Goal: Task Accomplishment & Management: Manage account settings

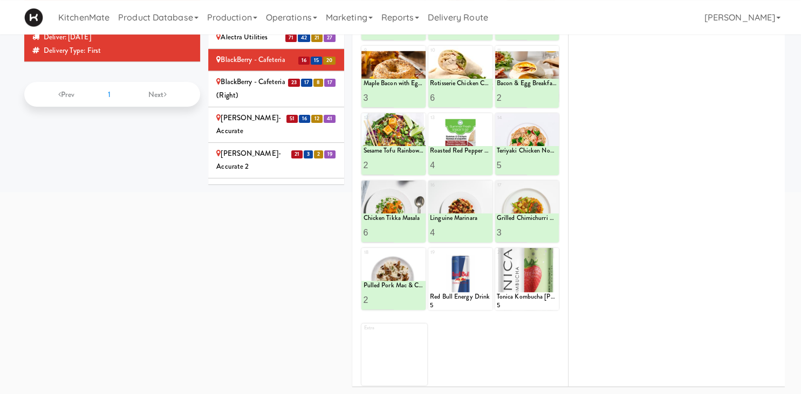
scroll to position [236, 0]
click at [282, 76] on div "BlackBerry - Cafeteria (Right)" at bounding box center [276, 89] width 120 height 26
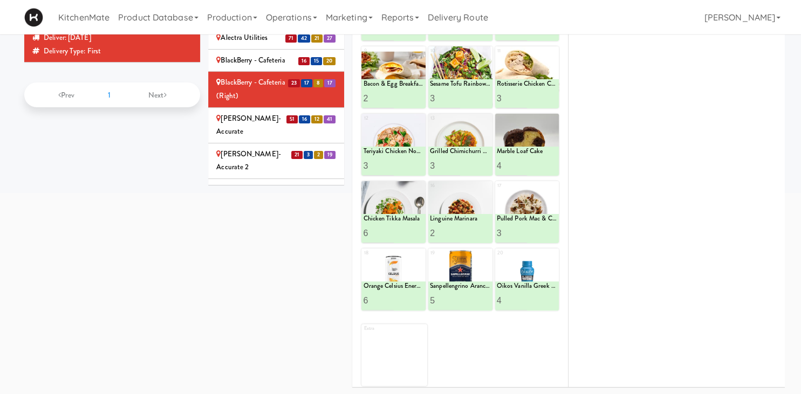
scroll to position [81, 0]
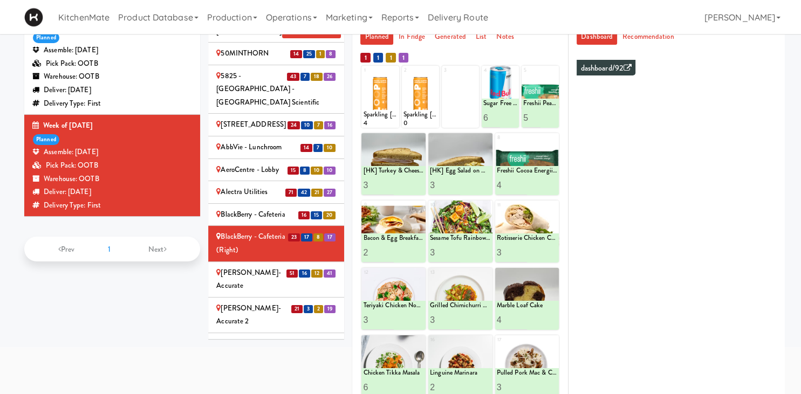
click at [289, 208] on div "BlackBerry - Cafeteria" at bounding box center [276, 214] width 120 height 13
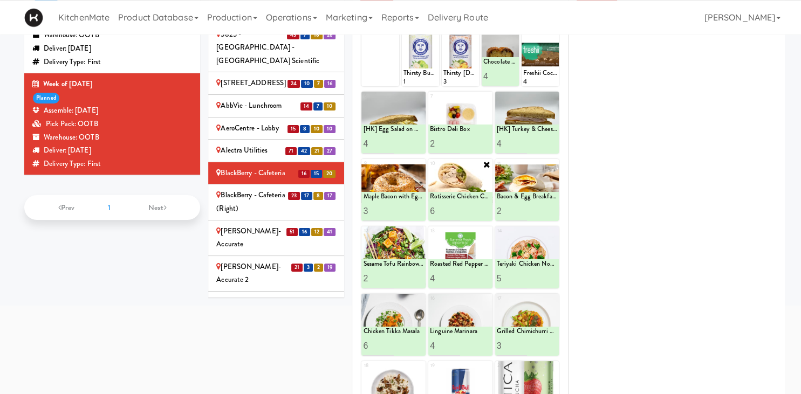
scroll to position [132, 0]
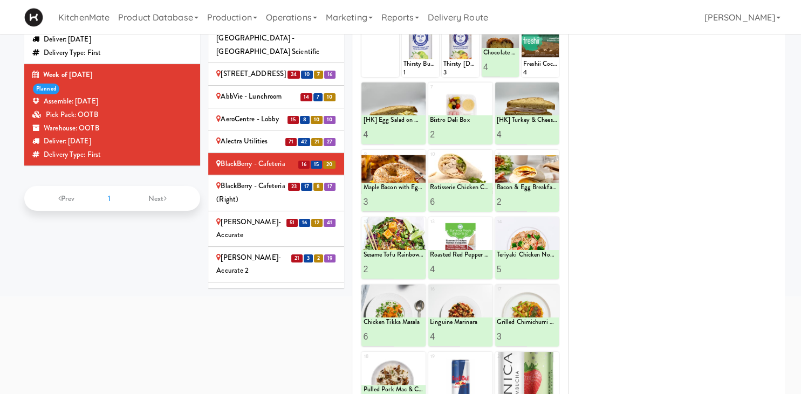
click at [274, 180] on div "BlackBerry - Cafeteria (Right)" at bounding box center [276, 193] width 120 height 26
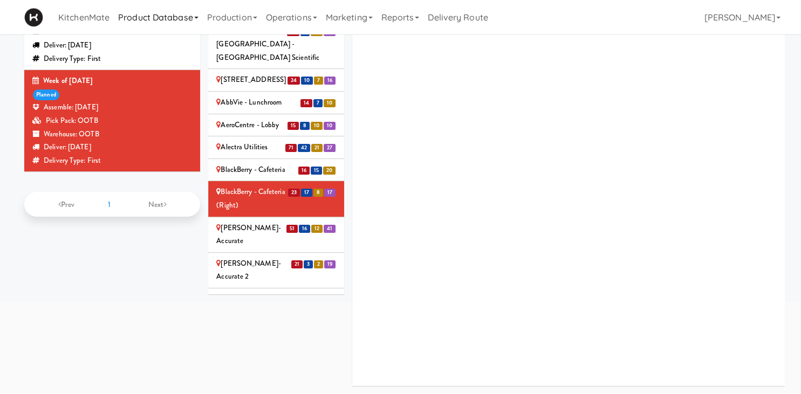
scroll to position [126, 0]
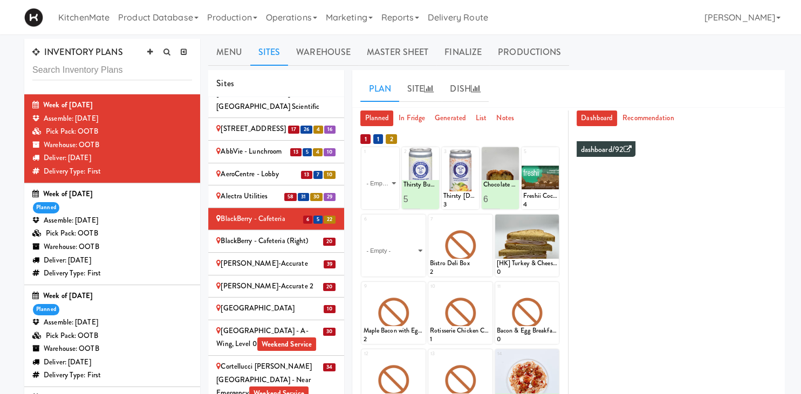
scroll to position [526, 0]
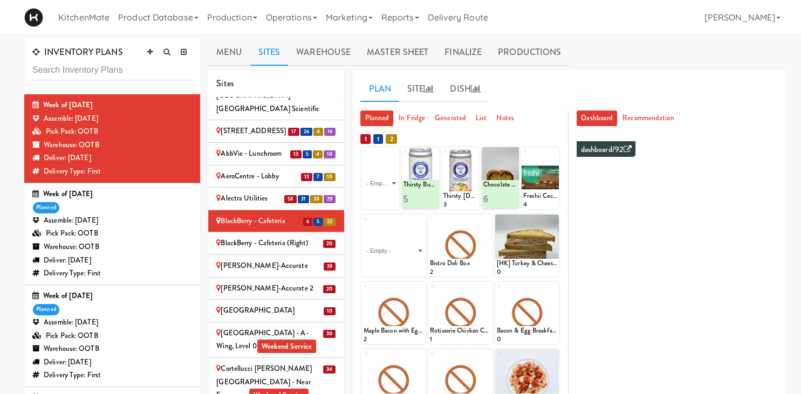
click at [363, 225] on select "- Empty - Activia Probiotic Peach Mango Smoothie Aquafina Water Chocolate Milk …" at bounding box center [393, 251] width 61 height 52
click at [533, 249] on div at bounding box center [527, 246] width 64 height 62
click at [247, 237] on div "BlackBerry - Cafeteria (Right)" at bounding box center [276, 243] width 120 height 13
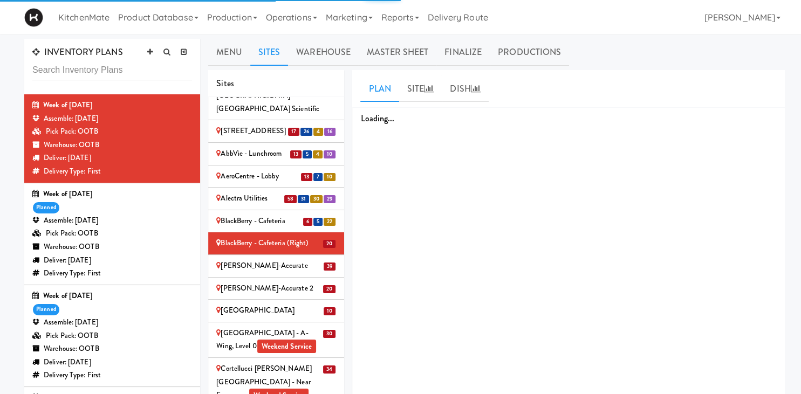
click at [257, 215] on div "BlackBerry - Cafeteria" at bounding box center [276, 221] width 120 height 13
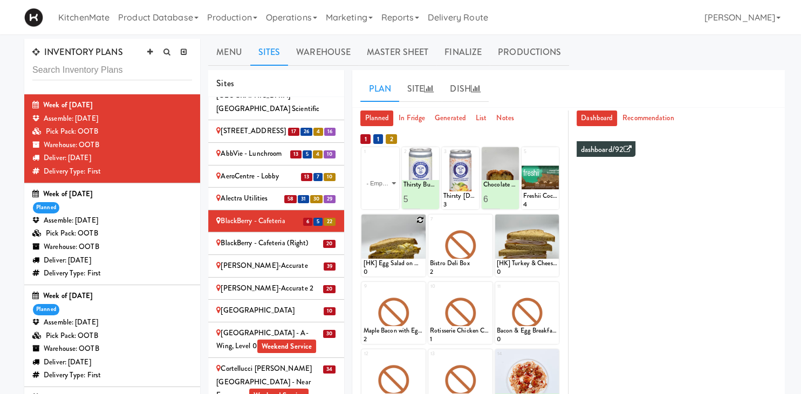
click at [422, 220] on icon at bounding box center [421, 220] width 8 height 8
click option "[HK] Tuna Salad on Multigrain" at bounding box center [0, 0] width 0 height 0
click at [420, 222] on icon at bounding box center [420, 220] width 9 height 9
click at [420, 220] on icon at bounding box center [421, 220] width 8 height 8
click option "[HK] Egg Salad on Multigrain" at bounding box center [0, 0] width 0 height 0
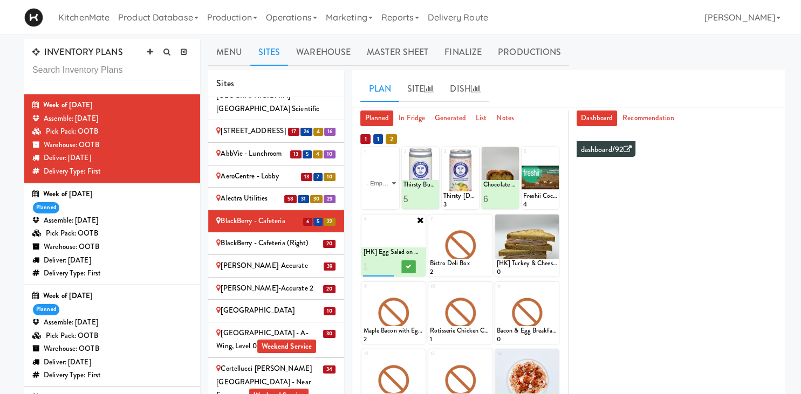
type input "1"
type input "4"
click at [407, 262] on button at bounding box center [409, 267] width 14 height 13
click at [488, 220] on icon at bounding box center [488, 220] width 8 height 8
click at [486, 240] on select "- Empty - Activia Probiotic Peach Mango Smoothie Aquafina Water Chocolate Milk …" at bounding box center [460, 251] width 61 height 52
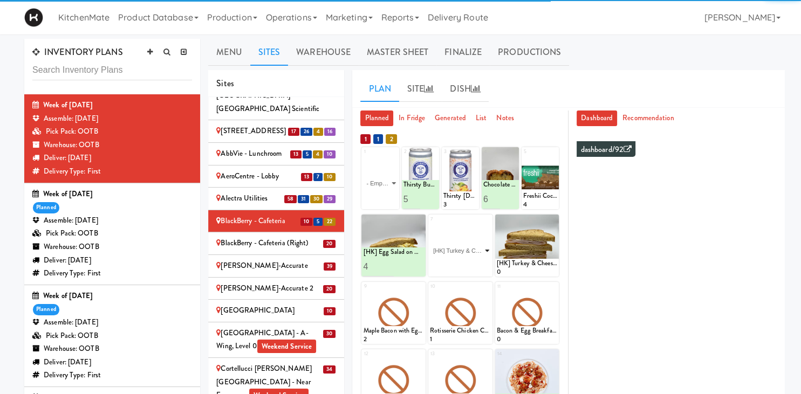
click option "[HK] Turkey & Cheese Multigrain" at bounding box center [0, 0] width 0 height 0
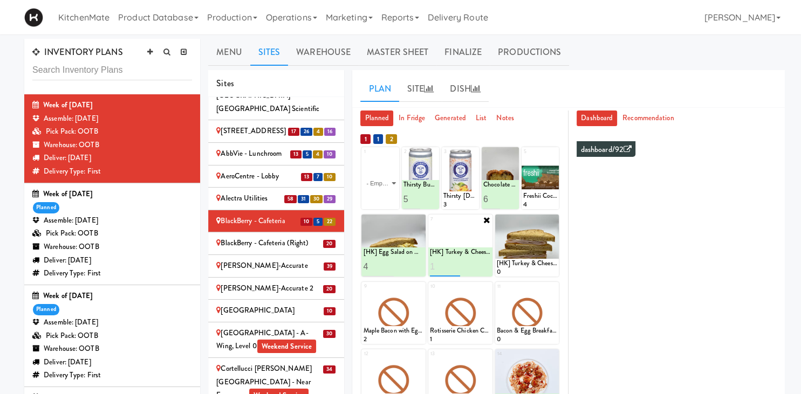
type input "1"
type input "4"
click at [476, 264] on button at bounding box center [475, 267] width 14 height 13
click at [557, 221] on icon at bounding box center [554, 220] width 8 height 8
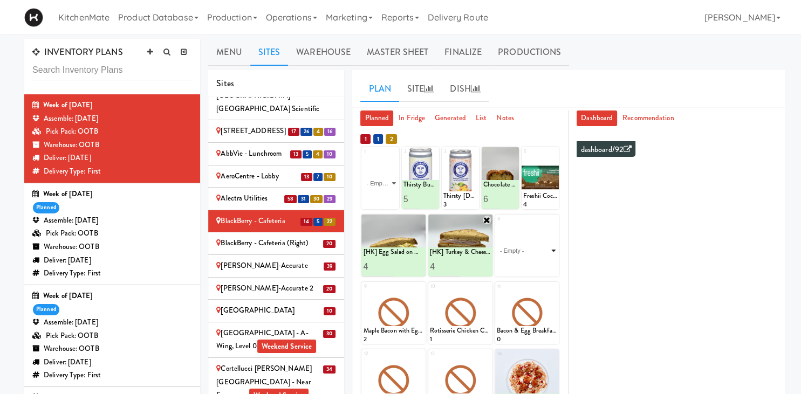
click at [497, 225] on select "- Empty - Activia Probiotic Peach Mango Smoothie Aquafina Water Chocolate Milk …" at bounding box center [527, 251] width 61 height 52
click option "Bistro Deli Box" at bounding box center [0, 0] width 0 height 0
type input "2"
click at [525, 263] on input "2" at bounding box center [512, 267] width 30 height 20
click at [543, 265] on icon at bounding box center [542, 267] width 5 height 6
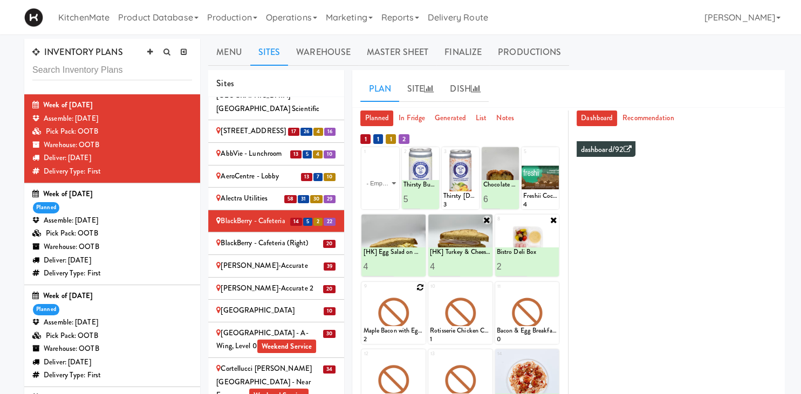
click at [420, 288] on icon at bounding box center [421, 288] width 8 height 8
click option "Chicken Salad & Bacon Wrap" at bounding box center [0, 0] width 0 height 0
type input "1"
type input "4"
click at [412, 337] on button at bounding box center [409, 334] width 14 height 13
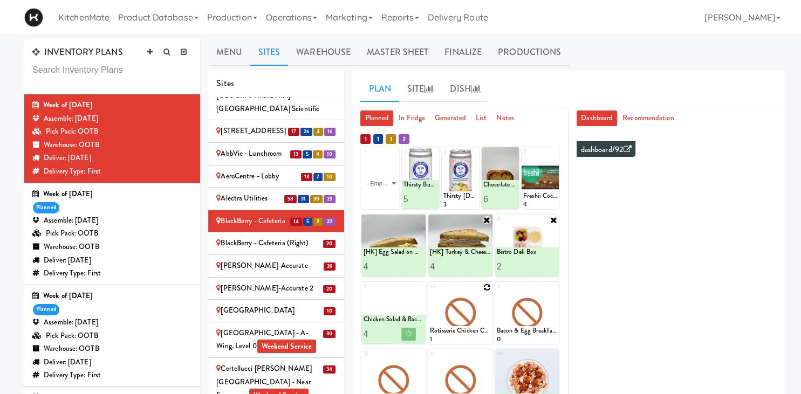
click at [487, 289] on icon at bounding box center [488, 288] width 8 height 8
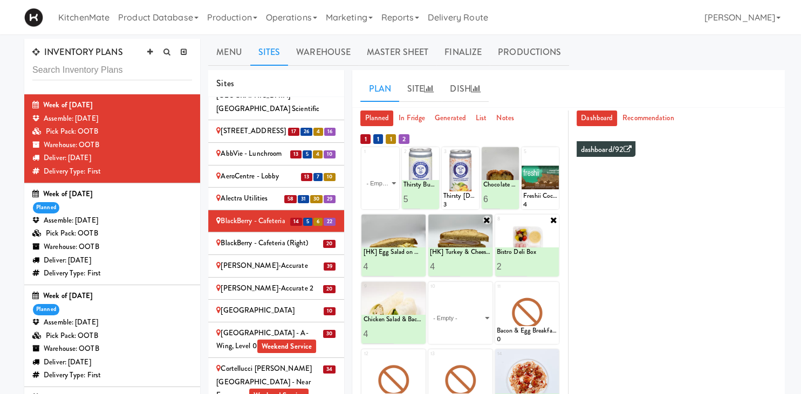
click at [487, 289] on div "10 - Empty - Activia Probiotic Peach Mango Smoothie Aquafina Water Chocolate Mi…" at bounding box center [460, 313] width 64 height 62
click at [482, 312] on select "- Empty - Activia Probiotic Peach Mango Smoothie Aquafina Water Chocolate Milk …" at bounding box center [460, 318] width 61 height 52
click at [483, 320] on select "- Empty - Activia Probiotic Peach Mango Smoothie Aquafina Water Chocolate Milk …" at bounding box center [460, 318] width 61 height 52
click at [492, 322] on div "- Empty - Activia Probiotic Peach Mango Smoothie Aquafina Water Chocolate Milk …" at bounding box center [460, 318] width 64 height 52
click at [486, 286] on icon at bounding box center [487, 287] width 9 height 9
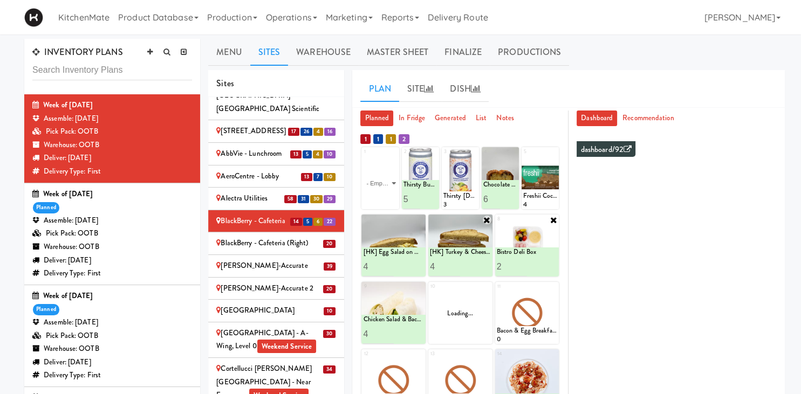
click at [486, 287] on div "Loading..." at bounding box center [460, 313] width 64 height 62
click at [487, 288] on icon at bounding box center [488, 288] width 8 height 8
click at [430, 292] on select "- Empty - Activia Probiotic Peach Mango Smoothie Aquafina Water Chocolate Milk …" at bounding box center [460, 318] width 61 height 52
type input "4"
click at [476, 336] on icon at bounding box center [475, 334] width 5 height 6
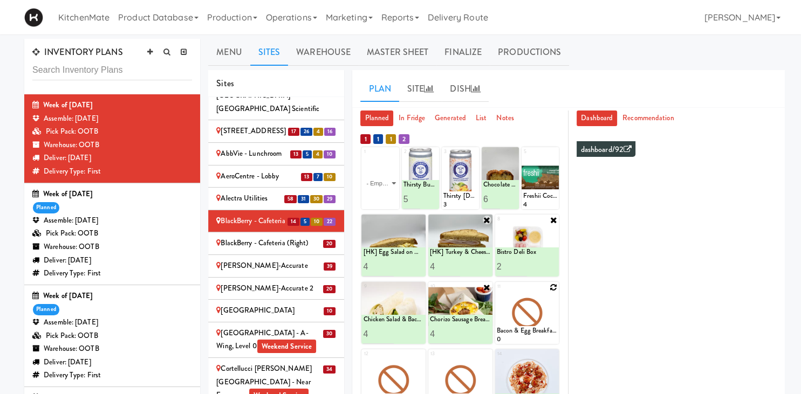
click at [555, 291] on div at bounding box center [527, 313] width 64 height 62
click at [556, 290] on icon at bounding box center [554, 288] width 8 height 8
click at [497, 292] on select "- Empty - Activia Probiotic Peach Mango Smoothie Aquafina Water Chocolate Milk …" at bounding box center [527, 318] width 61 height 52
type input "2"
click at [541, 338] on button at bounding box center [542, 334] width 14 height 13
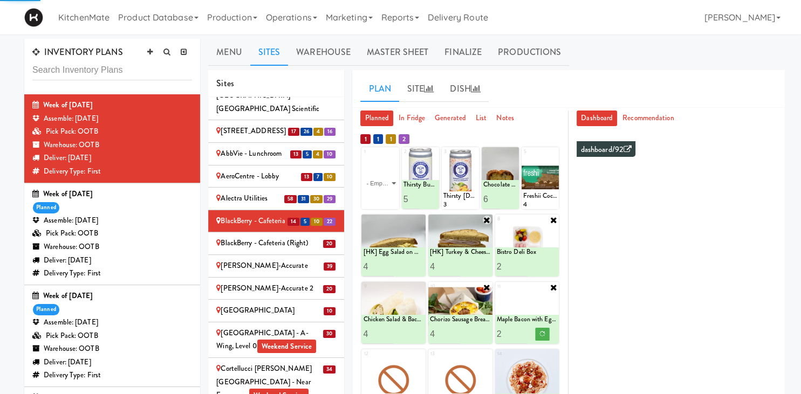
scroll to position [51, 0]
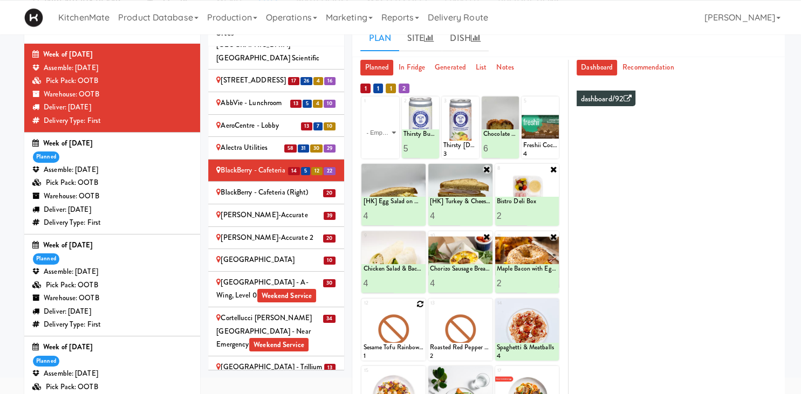
click at [423, 303] on icon at bounding box center [421, 305] width 8 height 8
click at [417, 325] on select "- Empty - Activia Probiotic Peach Mango Smoothie Aquafina Water Chocolate Milk …" at bounding box center [393, 335] width 61 height 52
click at [420, 301] on div "12 - Empty - Activia Probiotic Peach Mango Smoothie Aquafina Water Chocolate Mi…" at bounding box center [394, 330] width 64 height 62
click at [417, 316] on select "- Empty - Activia Probiotic Peach Mango Smoothie Aquafina Water Chocolate Milk …" at bounding box center [393, 335] width 61 height 52
click at [427, 331] on div "12 - Empty - Activia Probiotic Peach Mango Smoothie Aquafina Water Chocolate Mi…" at bounding box center [461, 330] width 198 height 62
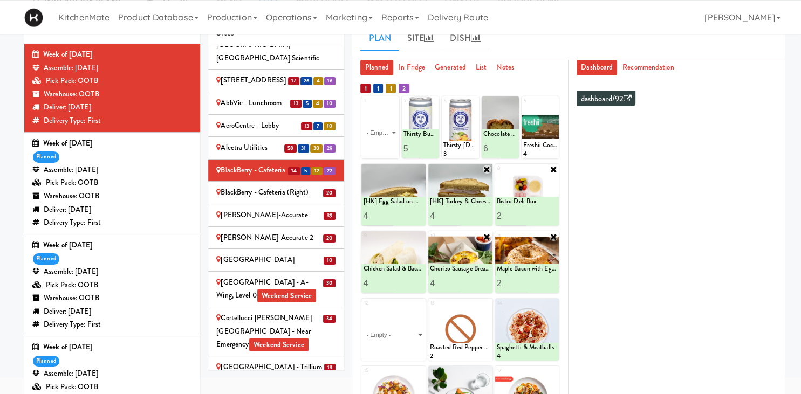
click at [415, 331] on select "- Empty - Activia Probiotic Peach Mango Smoothie Aquafina Water Chocolate Milk …" at bounding box center [393, 335] width 61 height 52
type input "2"
click at [416, 348] on button at bounding box center [409, 351] width 14 height 13
click at [488, 303] on icon at bounding box center [488, 305] width 8 height 8
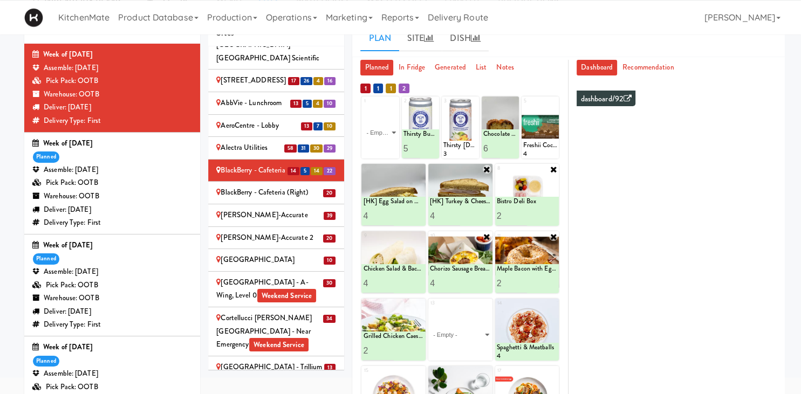
drag, startPoint x: 488, startPoint y: 303, endPoint x: 478, endPoint y: 336, distance: 34.8
click at [493, 306] on div "12 Sesame Tofu Rainbow Bowl 1 Grilled Chicken Caesar Salad 2 13 - Empty - Activ…" at bounding box center [461, 330] width 198 height 62
click at [491, 312] on div "- Empty - Activia Probiotic Peach Mango Smoothie Aquafina Water Chocolate Milk …" at bounding box center [460, 335] width 64 height 52
click at [488, 309] on div "13 - Empty - Activia Probiotic Peach Mango Smoothie Aquafina Water Chocolate Mi…" at bounding box center [460, 330] width 64 height 62
click at [487, 306] on div "13 - Empty - Activia Probiotic Peach Mango Smoothie Aquafina Water Chocolate Mi…" at bounding box center [460, 330] width 64 height 62
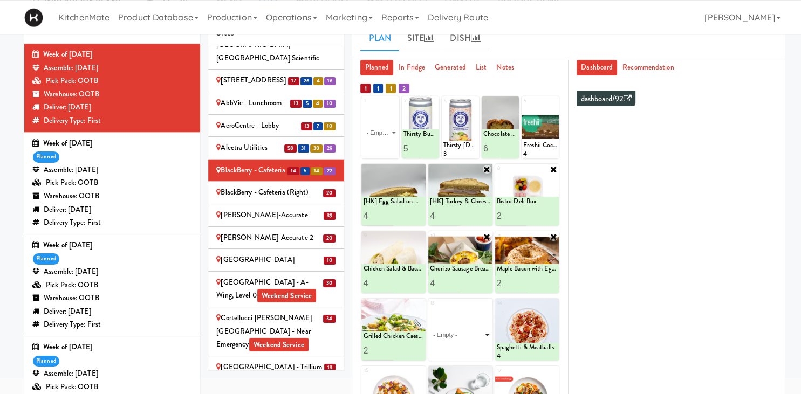
click at [486, 328] on select "- Empty - Activia Probiotic Peach Mango Smoothie Aquafina Water Chocolate Milk …" at bounding box center [460, 335] width 61 height 52
click at [478, 336] on select "- Empty - Activia Probiotic Peach Mango Smoothie Aquafina Water Chocolate Milk …" at bounding box center [460, 335] width 61 height 52
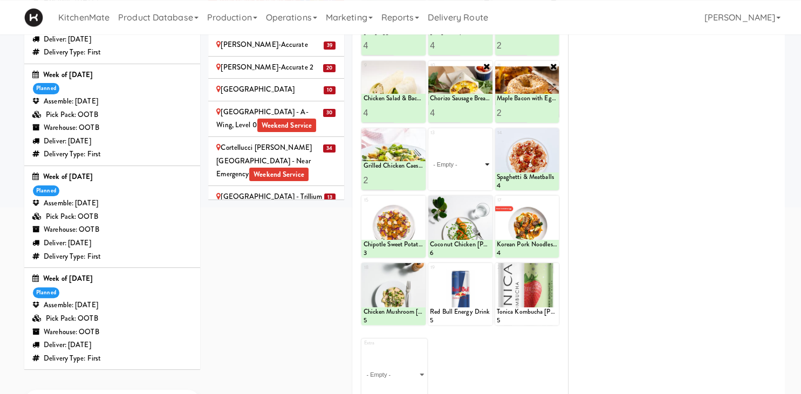
scroll to position [65, 0]
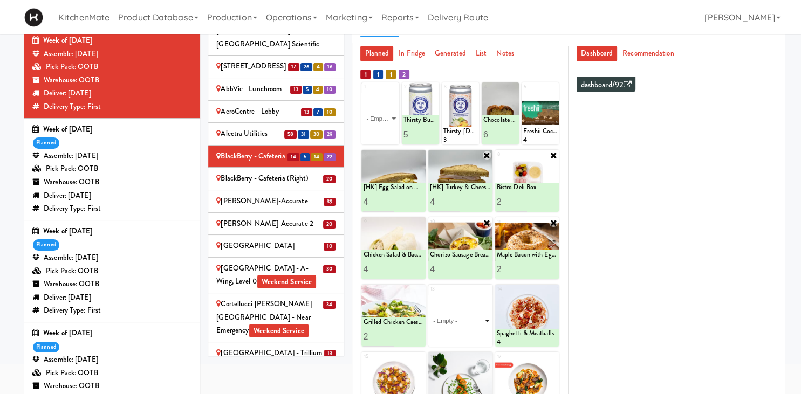
click at [430, 295] on select "- Empty - Activia Probiotic Peach Mango Smoothie Aquafina Water Chocolate Milk …" at bounding box center [460, 321] width 61 height 52
type input "4"
click at [479, 339] on button at bounding box center [475, 337] width 14 height 13
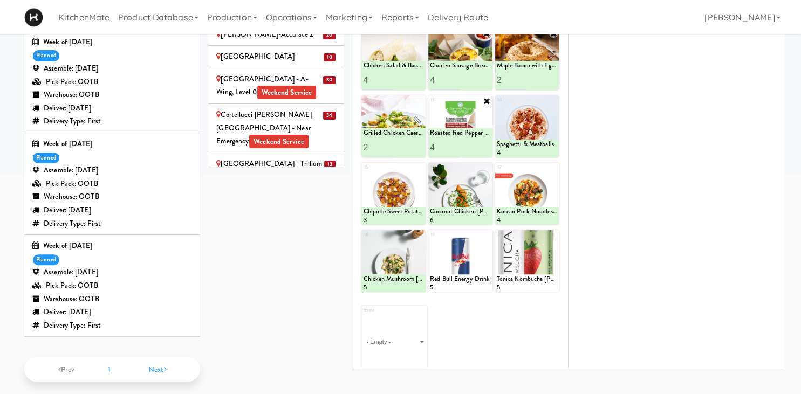
scroll to position [101, 0]
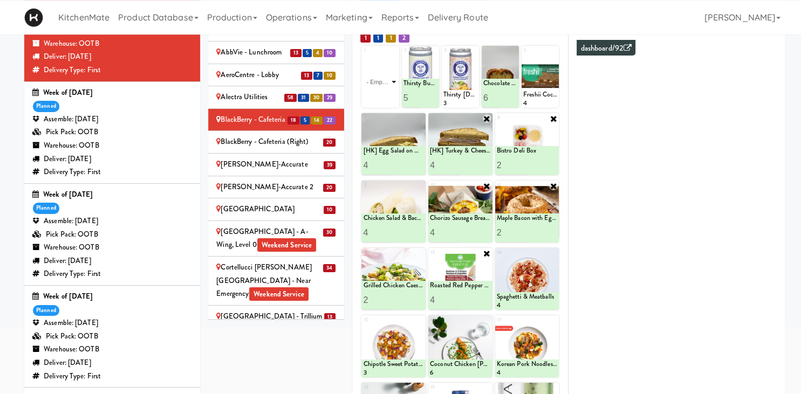
click at [363, 56] on select "- Empty - Activia Probiotic Peach Mango Smoothie Aquafina Water Chocolate Milk …" at bounding box center [380, 82] width 34 height 52
click option "Clif Builders proteins Bar Peanut Butter Chocolate" at bounding box center [0, 0] width 0 height 0
type input "10"
click at [394, 100] on button at bounding box center [389, 98] width 14 height 13
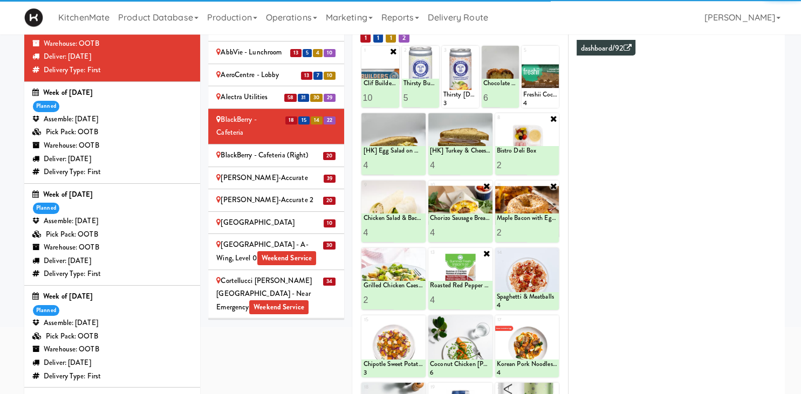
scroll to position [69, 0]
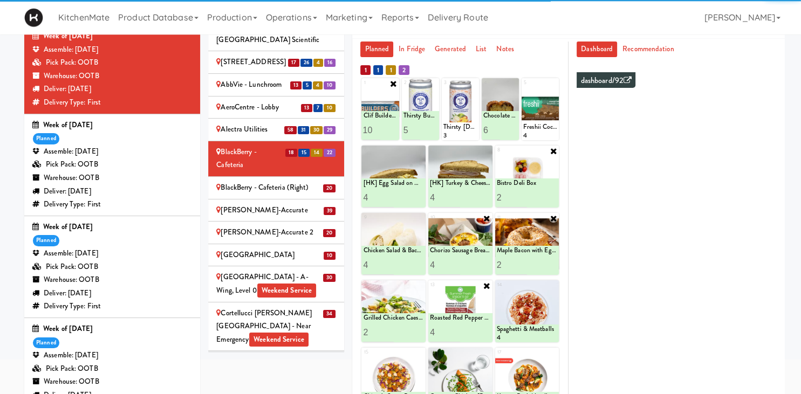
click at [285, 181] on div "BlackBerry - Cafeteria (Right)" at bounding box center [276, 187] width 120 height 13
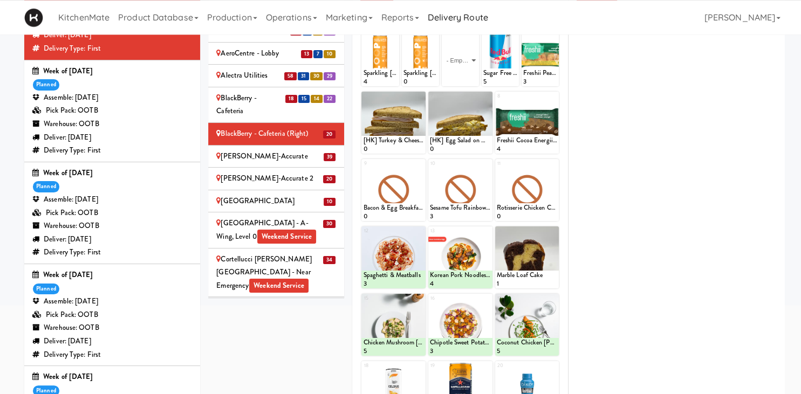
scroll to position [70, 0]
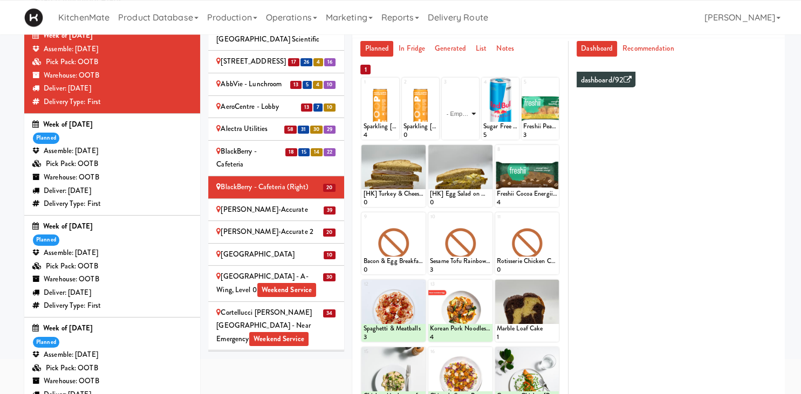
click at [444, 88] on select "- Empty - Activia Probiotic Peach Mango Smoothie Aquafina Water Chocolate Milk …" at bounding box center [461, 114] width 34 height 52
type input "1"
type input "4"
click at [468, 128] on icon at bounding box center [469, 130] width 5 height 6
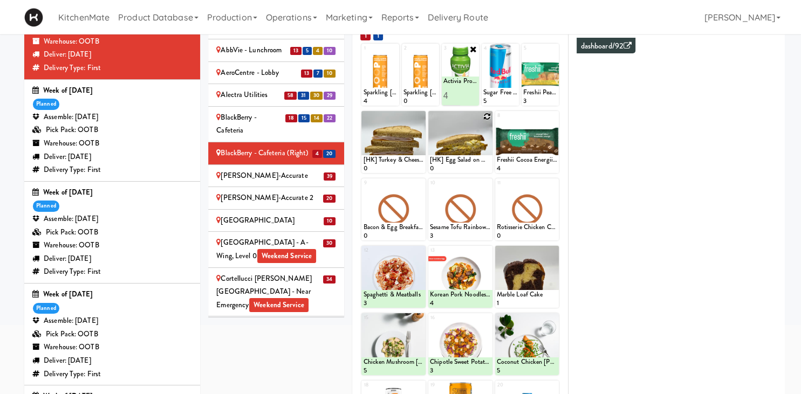
scroll to position [214, 0]
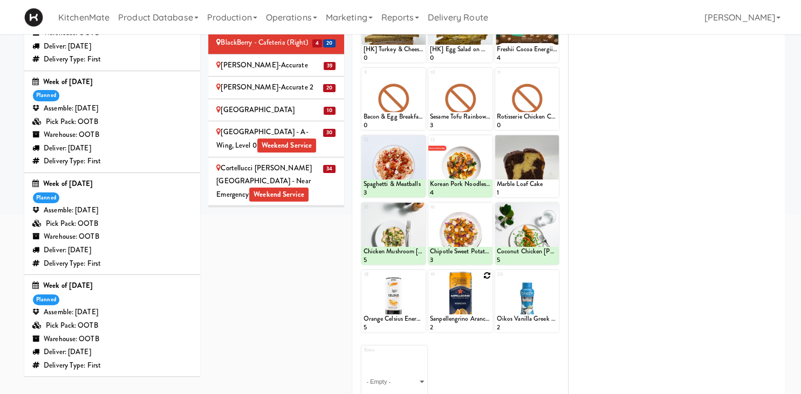
click at [490, 276] on icon at bounding box center [488, 276] width 8 height 8
click at [430, 281] on select "- Empty - Activia Probiotic Peach Mango Smoothie Aquafina Water Chocolate Milk …" at bounding box center [460, 307] width 61 height 52
type input "5"
click at [476, 324] on icon at bounding box center [475, 322] width 5 height 6
click at [556, 274] on icon at bounding box center [554, 276] width 8 height 8
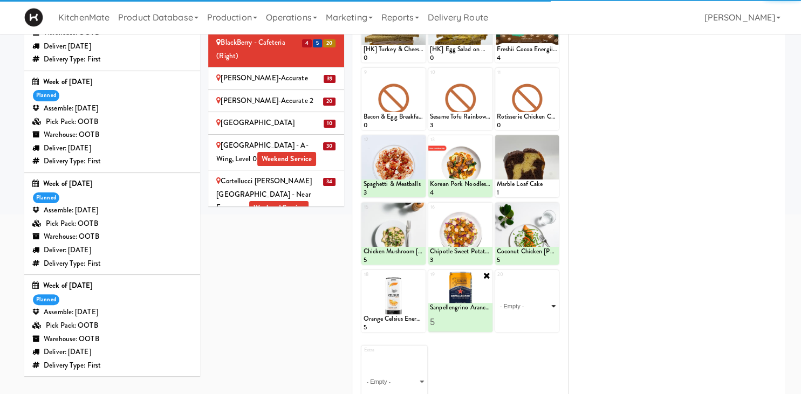
click at [547, 295] on select "- Empty - Activia Probiotic Peach Mango Smoothie Aquafina Water Chocolate Milk …" at bounding box center [527, 307] width 61 height 52
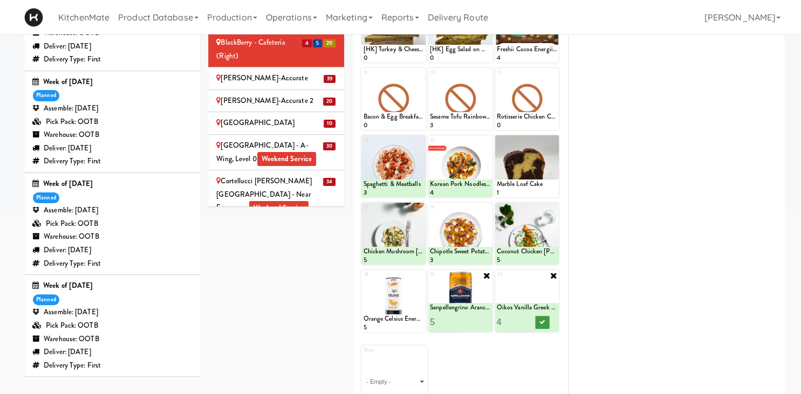
type input "4"
click at [541, 324] on icon at bounding box center [542, 322] width 5 height 6
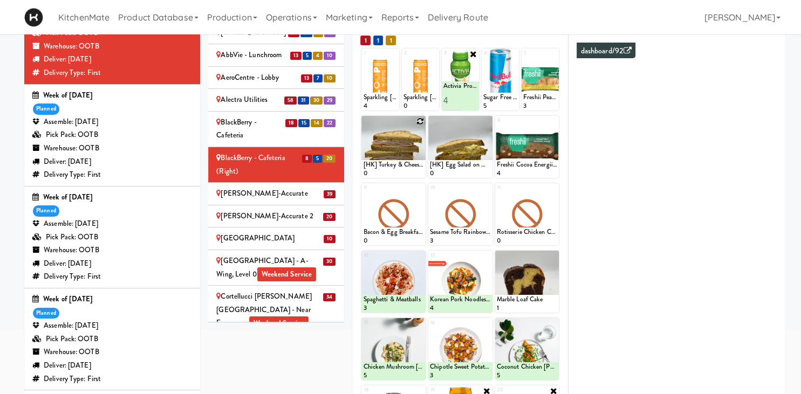
click at [422, 121] on icon at bounding box center [421, 122] width 8 height 8
click at [363, 126] on select "- Empty - Activia Probiotic Peach Mango Smoothie Aquafina Water Chocolate Milk …" at bounding box center [393, 152] width 61 height 52
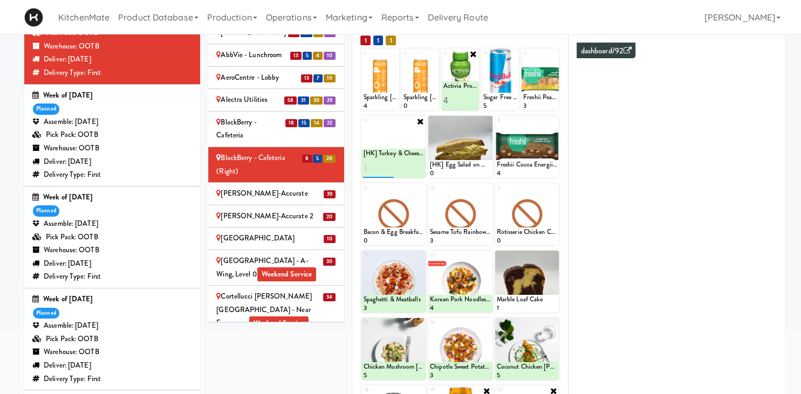
type input "1"
type input "3"
click at [412, 164] on button at bounding box center [409, 168] width 14 height 13
click at [488, 124] on icon at bounding box center [488, 122] width 8 height 8
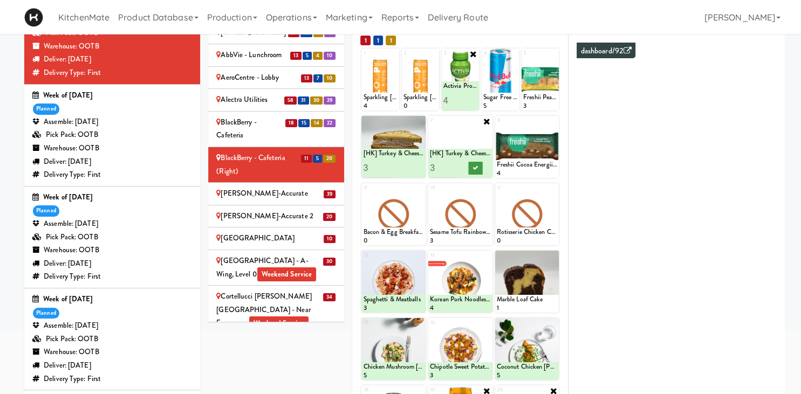
type input "3"
click at [476, 169] on icon at bounding box center [475, 168] width 5 height 6
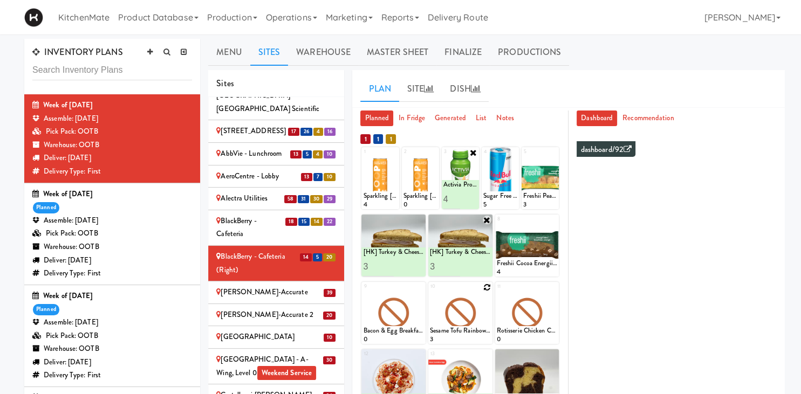
scroll to position [58, 0]
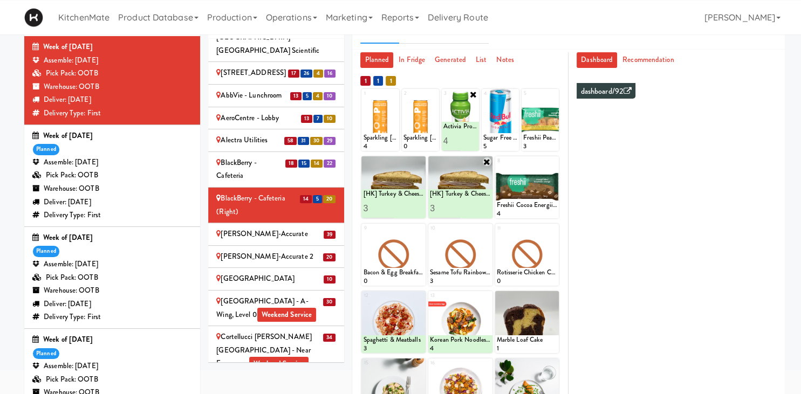
click at [255, 166] on div "BlackBerry - Cafeteria" at bounding box center [276, 169] width 120 height 26
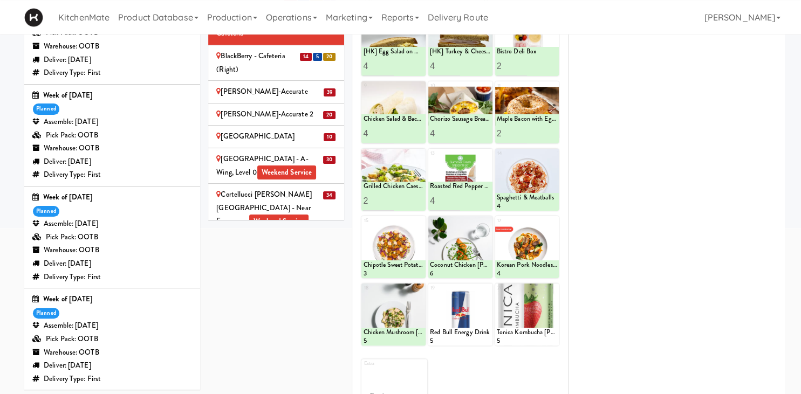
scroll to position [0, 0]
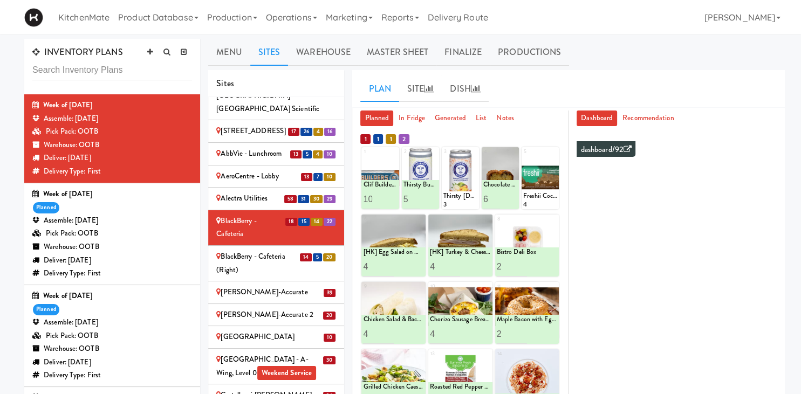
click at [280, 250] on div "BlackBerry - Cafeteria (Right)" at bounding box center [276, 263] width 120 height 26
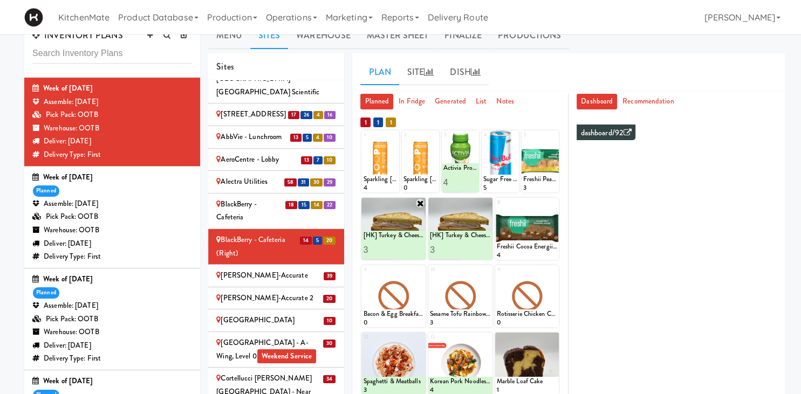
scroll to position [17, 0]
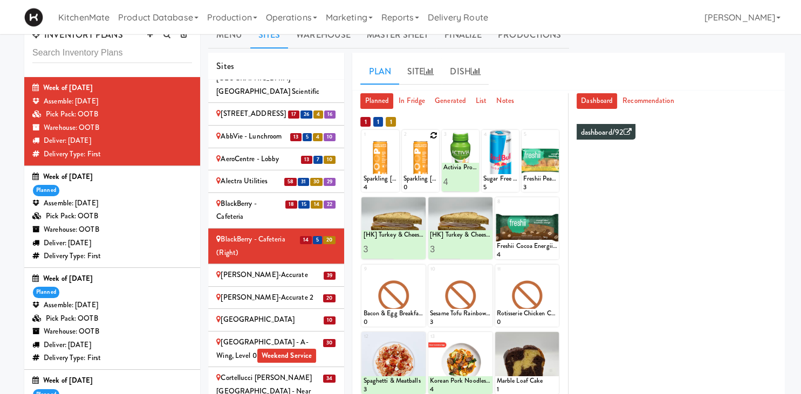
click at [435, 135] on icon at bounding box center [434, 136] width 8 height 8
click at [404, 140] on select "- Empty - Activia Probiotic Peach Mango Smoothie Aquafina Water Chocolate Milk …" at bounding box center [421, 166] width 34 height 52
type input "5"
click at [435, 182] on button at bounding box center [429, 182] width 14 height 13
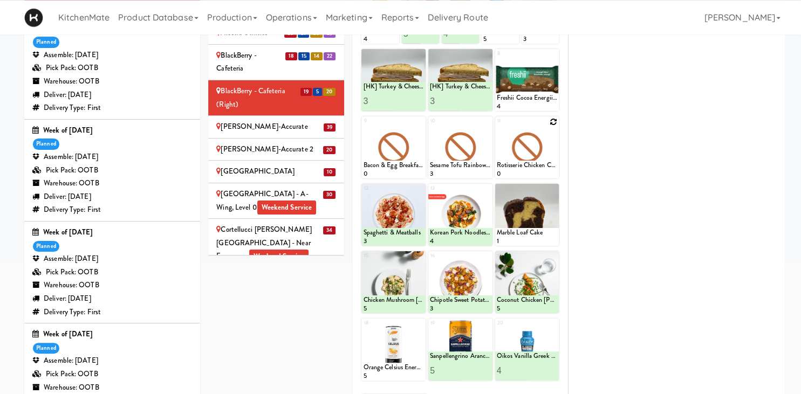
scroll to position [165, 0]
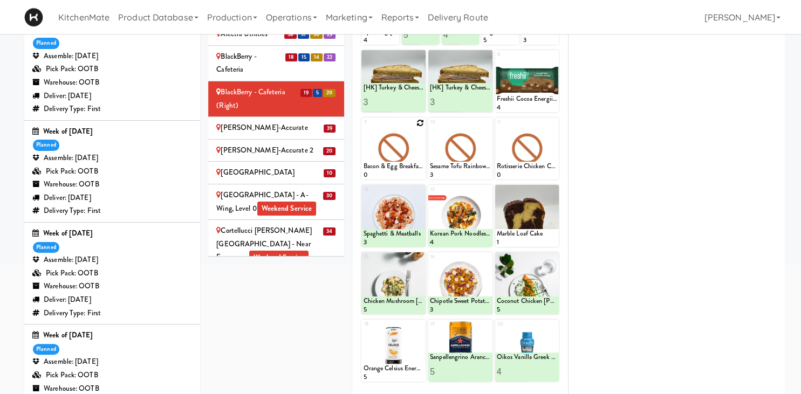
click at [420, 122] on icon at bounding box center [421, 123] width 8 height 8
click at [363, 128] on select "- Empty - Activia Probiotic Peach Mango Smoothie Aquafina Water Chocolate Milk …" at bounding box center [393, 154] width 61 height 52
click option "Bistro Deli Box" at bounding box center [0, 0] width 0 height 0
click at [389, 164] on input "1" at bounding box center [378, 170] width 30 height 20
type input "2"
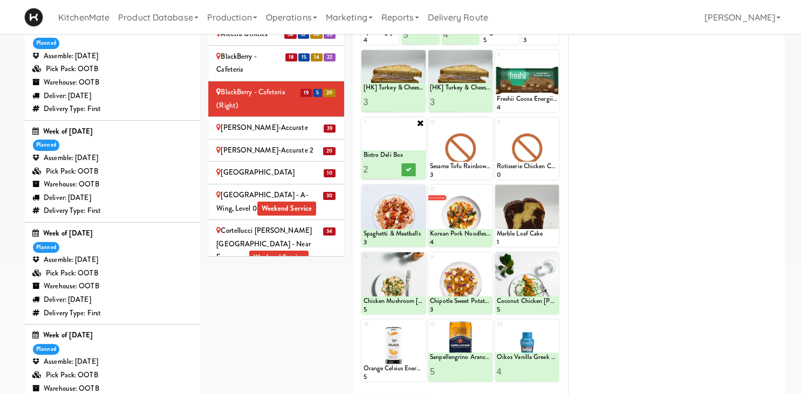
click at [392, 168] on input "2" at bounding box center [378, 170] width 30 height 20
click at [410, 164] on button at bounding box center [409, 170] width 14 height 13
click at [491, 122] on icon at bounding box center [488, 123] width 8 height 8
click at [430, 128] on select "- Empty - Activia Probiotic Peach Mango Smoothie Aquafina Water Chocolate Milk …" at bounding box center [460, 154] width 61 height 52
click option "Chicken Salad & Bacon Wrap" at bounding box center [0, 0] width 0 height 0
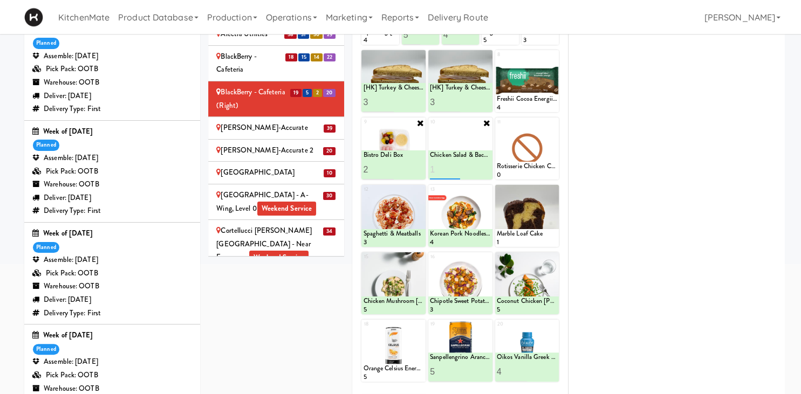
type input "1"
type input "3"
click at [480, 168] on button at bounding box center [475, 170] width 14 height 13
click at [556, 123] on icon at bounding box center [554, 123] width 8 height 8
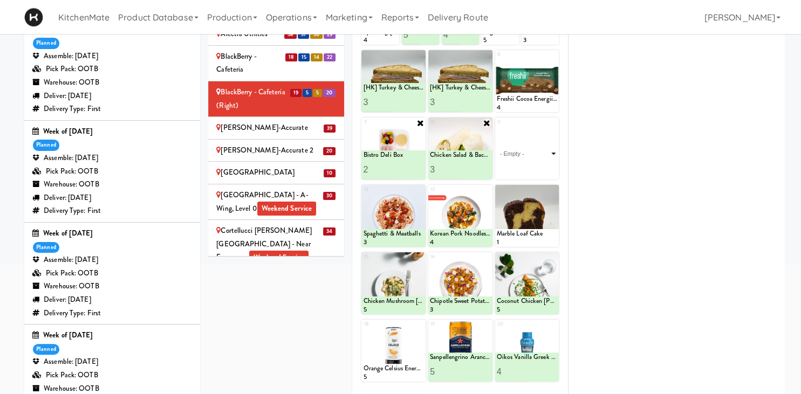
click at [544, 151] on select "- Empty - Activia Probiotic Peach Mango Smoothie Aquafina Water Chocolate Milk …" at bounding box center [527, 154] width 61 height 52
click at [554, 122] on div "11 - Empty - Activia Probiotic Peach Mango Smoothie Aquafina Water Chocolate Mi…" at bounding box center [527, 149] width 64 height 62
click at [551, 152] on select "- Empty - Activia Probiotic Peach Mango Smoothie Aquafina Water Chocolate Milk …" at bounding box center [527, 154] width 61 height 52
click at [497, 128] on select "- Empty - Activia Probiotic Peach Mango Smoothie Aquafina Water Chocolate Milk …" at bounding box center [527, 154] width 61 height 52
type input "2"
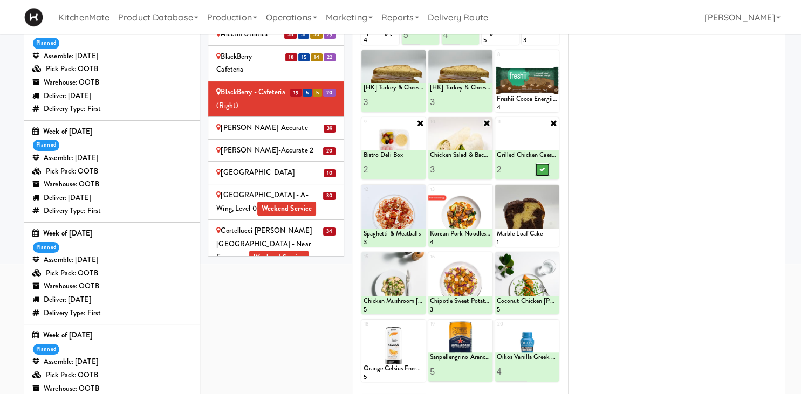
click at [545, 168] on button at bounding box center [542, 170] width 14 height 13
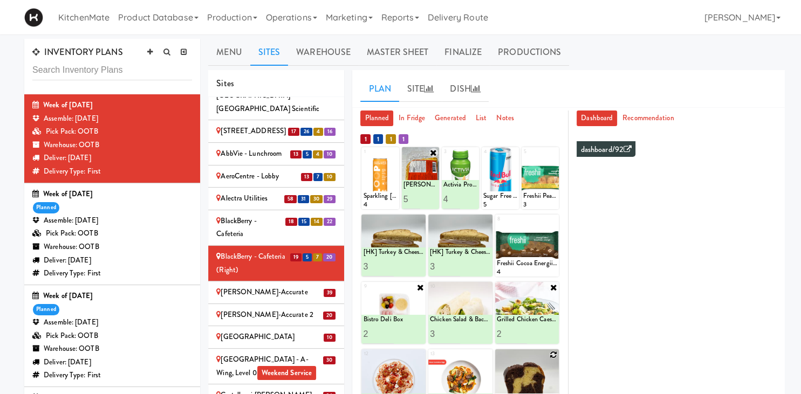
scroll to position [92, 0]
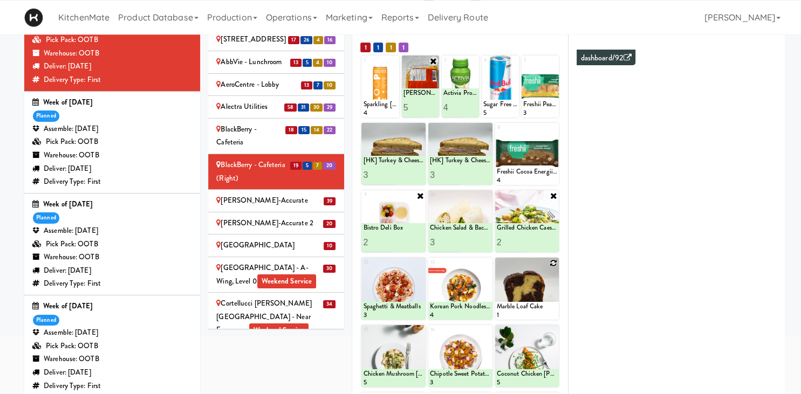
click at [552, 264] on icon at bounding box center [554, 264] width 8 height 8
click at [497, 268] on select "- Empty - Activia Probiotic Peach Mango Smoothie Aquafina Water Chocolate Milk …" at bounding box center [527, 294] width 61 height 52
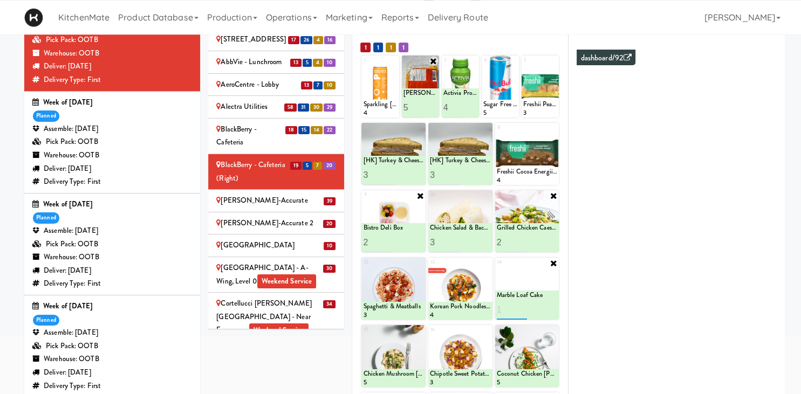
type input "1"
type input "4"
click at [539, 309] on button at bounding box center [542, 310] width 14 height 13
click at [251, 194] on div "Bothwell-Accurate" at bounding box center [276, 200] width 120 height 13
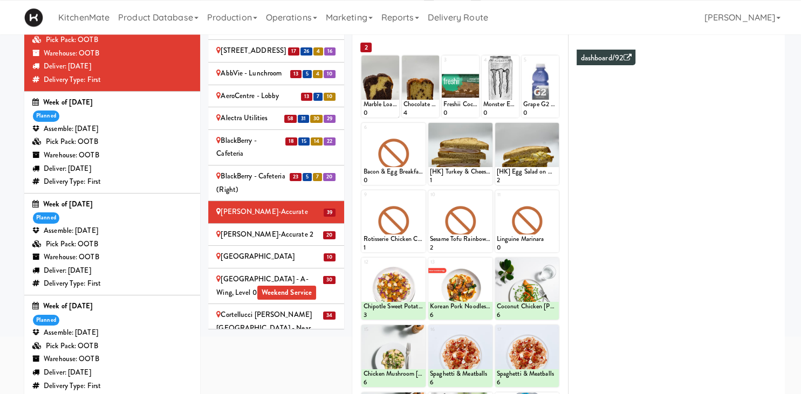
scroll to position [514, 0]
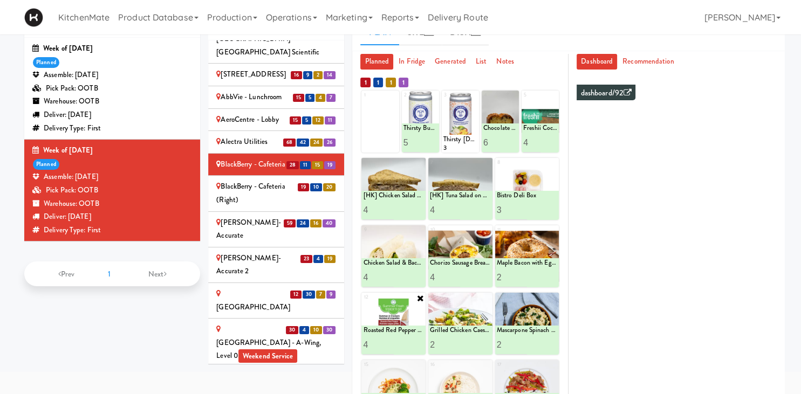
scroll to position [93, 0]
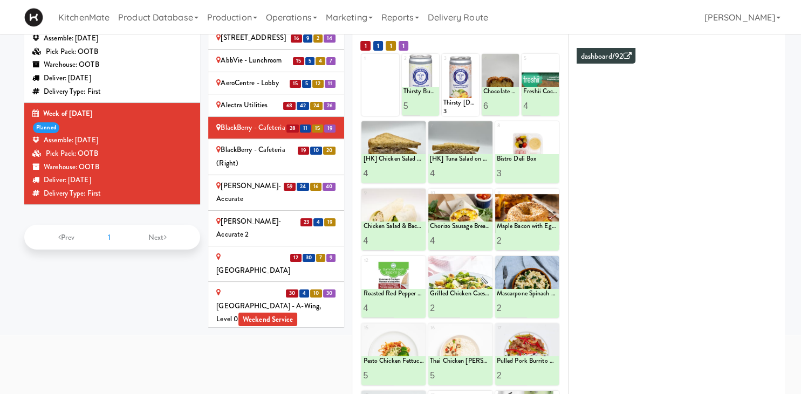
click at [254, 144] on div "BlackBerry - Cafeteria (Right)" at bounding box center [276, 157] width 120 height 26
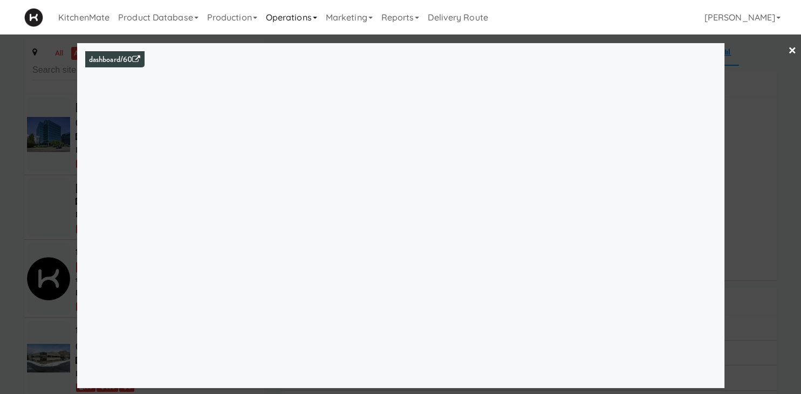
scroll to position [1193, 0]
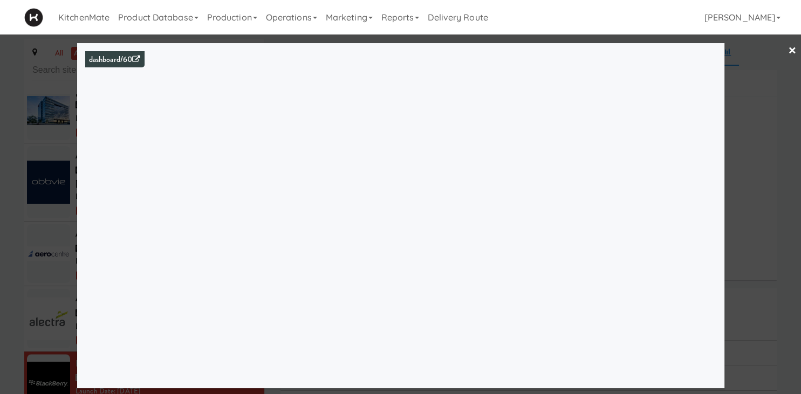
click at [70, 117] on div at bounding box center [400, 197] width 801 height 394
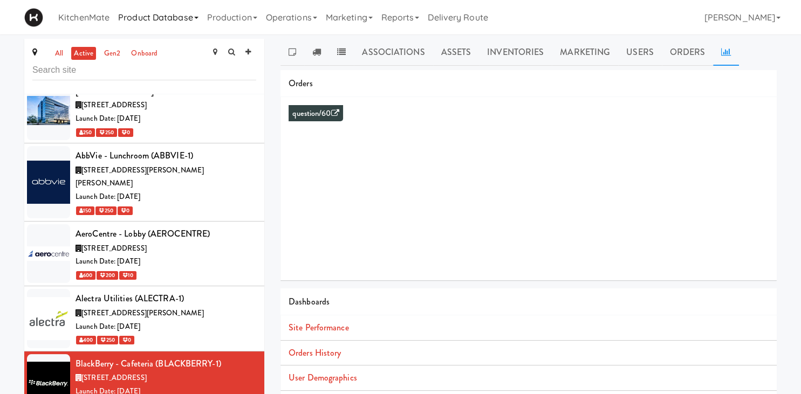
click at [144, 21] on link "Product Database" at bounding box center [158, 17] width 89 height 35
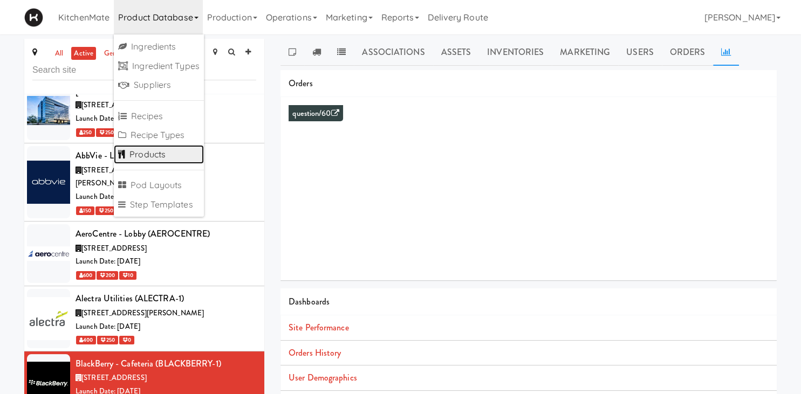
click at [148, 149] on link "Products" at bounding box center [159, 154] width 90 height 19
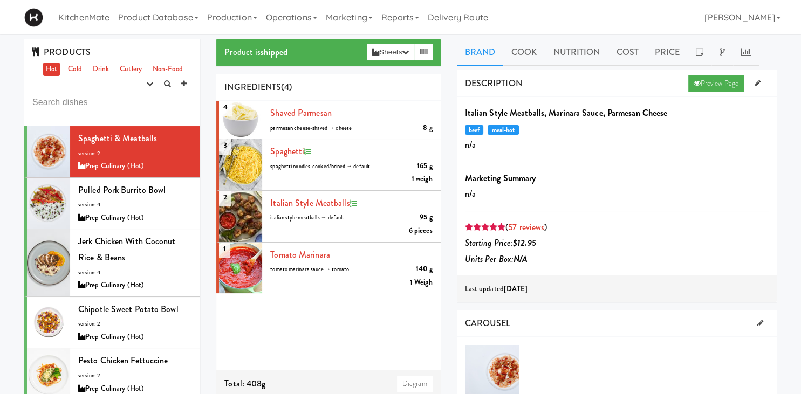
click at [131, 62] on div "PRODUCTS Hot Cold Drink Cutlery Non-Food experimenting finalized shipped discon…" at bounding box center [112, 82] width 176 height 87
click at [131, 64] on link "Cutlery" at bounding box center [131, 69] width 28 height 13
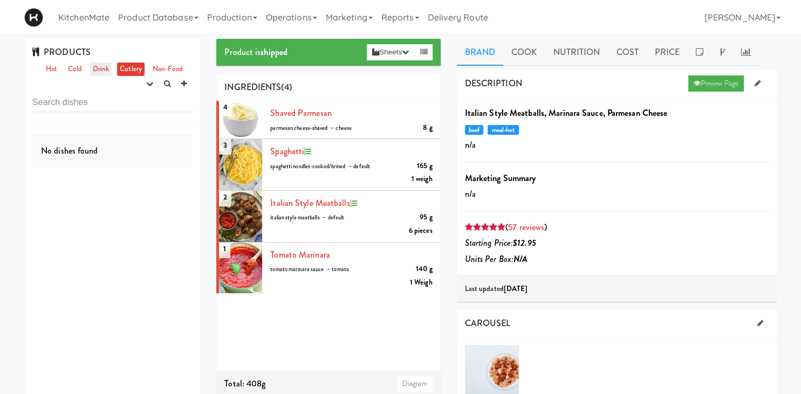
click at [107, 69] on link "Drink" at bounding box center [101, 69] width 22 height 13
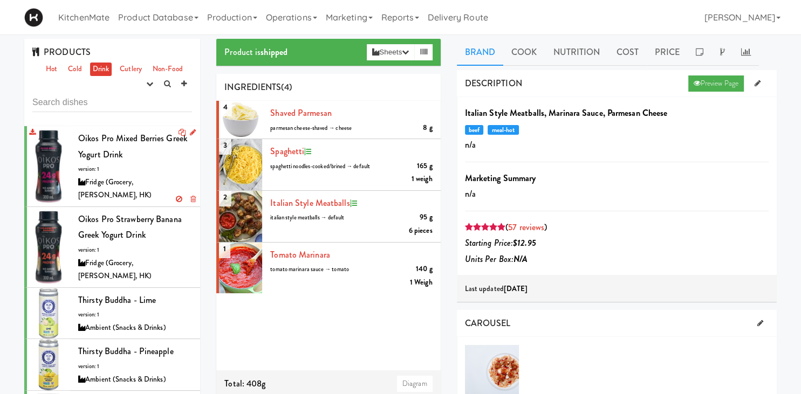
click at [126, 179] on div "Fridge (Grocery, Bev, HK)" at bounding box center [135, 189] width 114 height 26
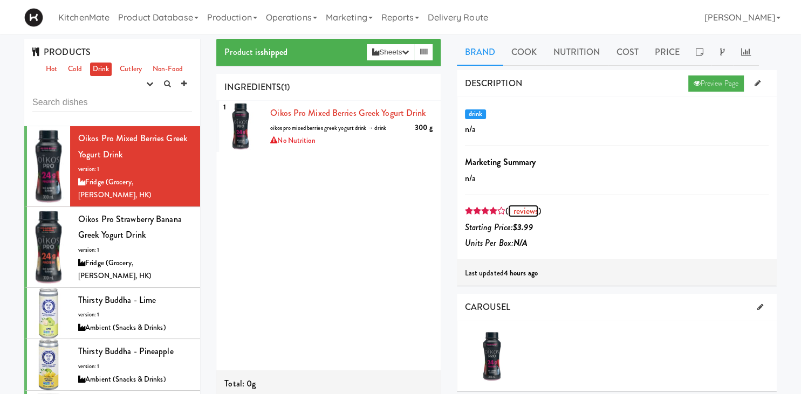
click at [525, 210] on link "1 reviews" at bounding box center [523, 211] width 30 height 12
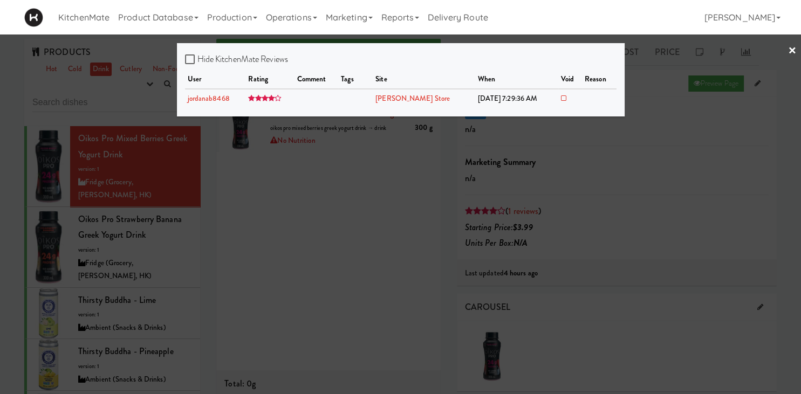
click at [146, 144] on div at bounding box center [400, 197] width 801 height 394
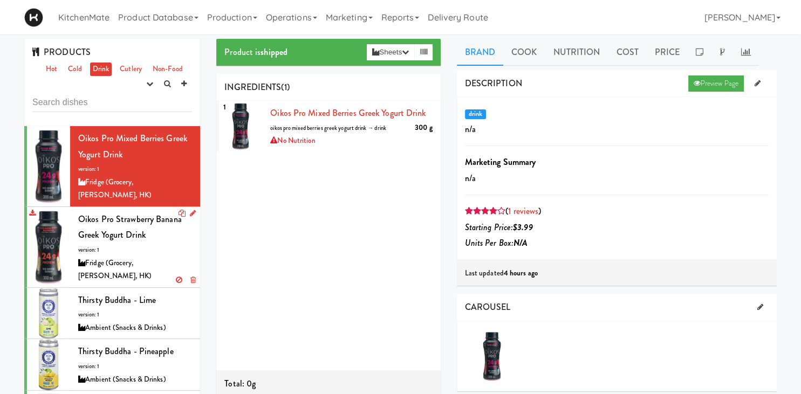
click at [128, 219] on span "Oikos Pro Strawberry Banana Greek Yogurt Drink" at bounding box center [130, 227] width 104 height 29
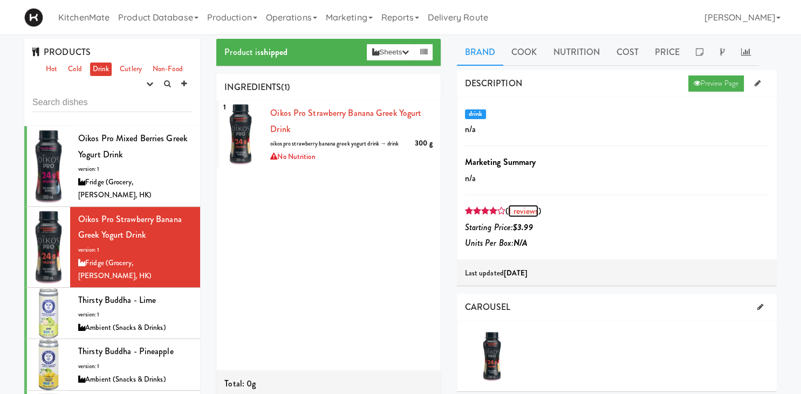
click at [527, 207] on link "1 reviews" at bounding box center [523, 211] width 30 height 12
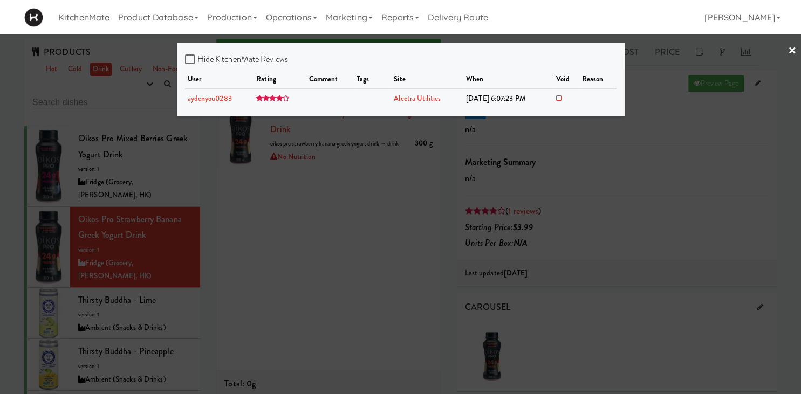
click at [156, 167] on div at bounding box center [400, 197] width 801 height 394
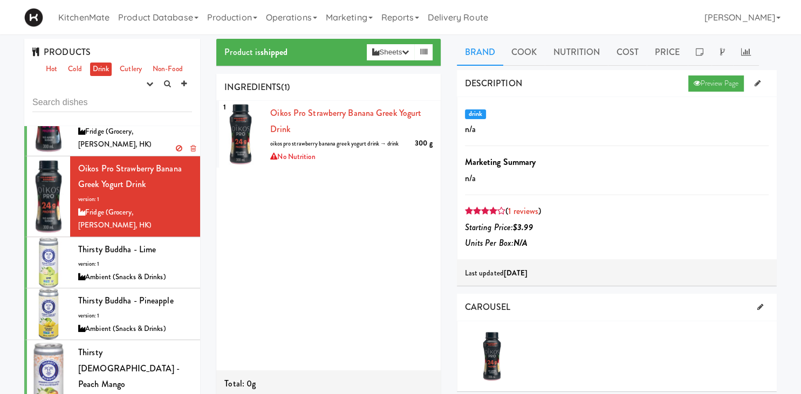
scroll to position [51, 0]
click at [139, 241] on div "Thirsty Buddha - Lime version: 1 Ambient (Snacks & Drinks)" at bounding box center [135, 262] width 114 height 43
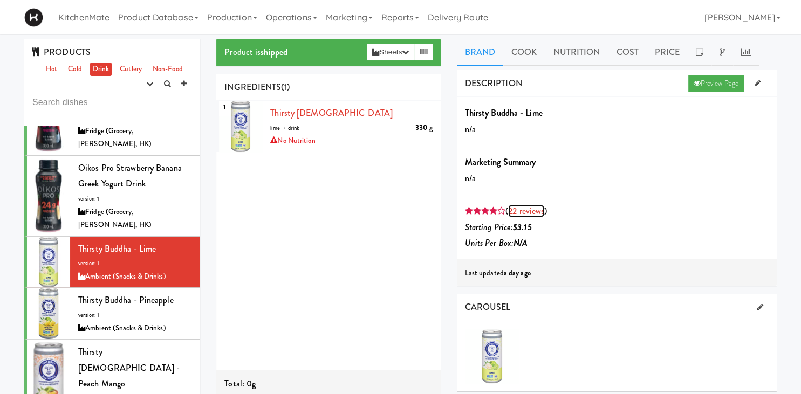
click at [534, 208] on link "22 reviews" at bounding box center [526, 211] width 36 height 12
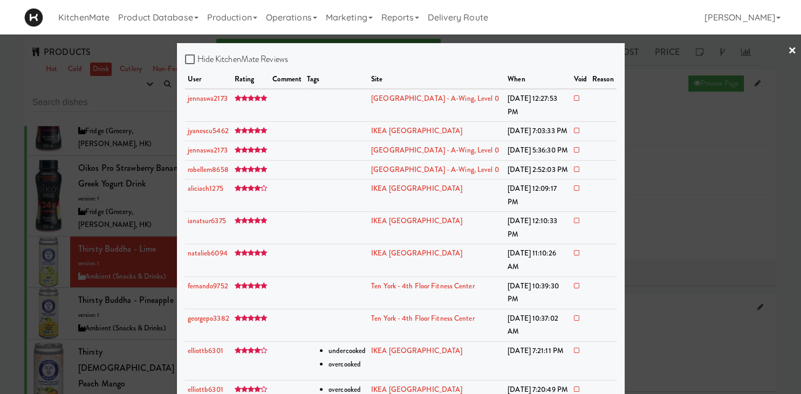
click at [147, 156] on div at bounding box center [400, 197] width 801 height 394
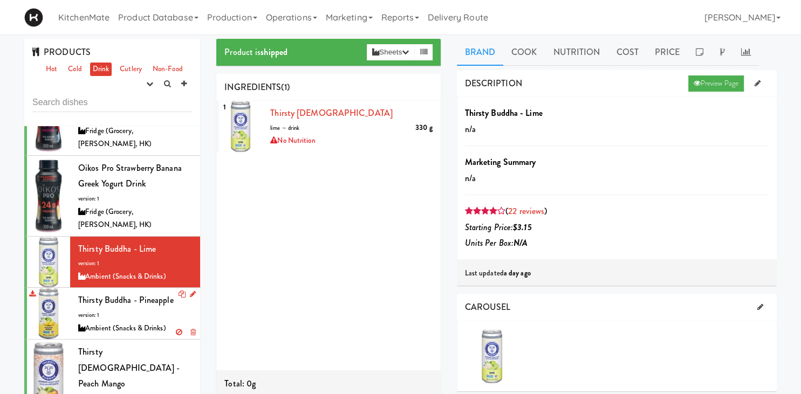
click at [150, 322] on div "Ambient (Snacks & Drinks)" at bounding box center [135, 328] width 114 height 13
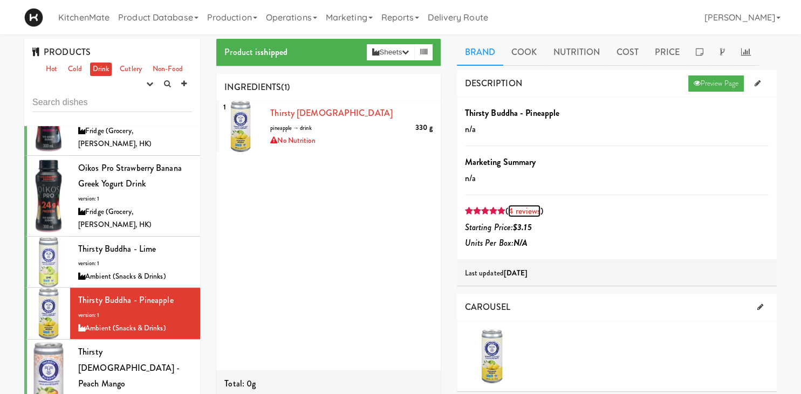
click at [526, 212] on link "4 reviews" at bounding box center [524, 211] width 32 height 12
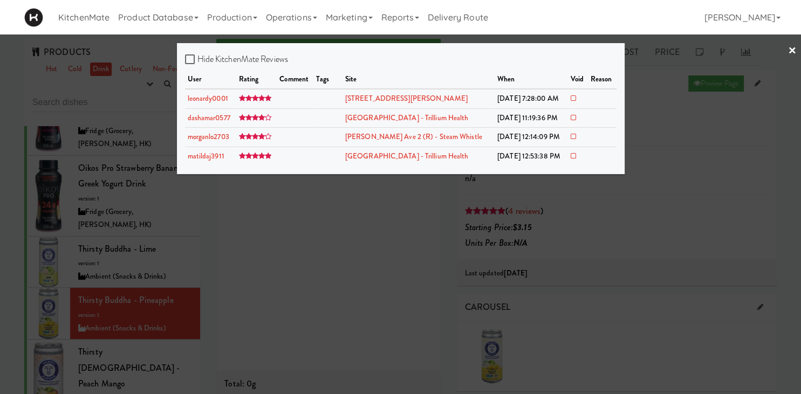
click at [30, 141] on div at bounding box center [400, 197] width 801 height 394
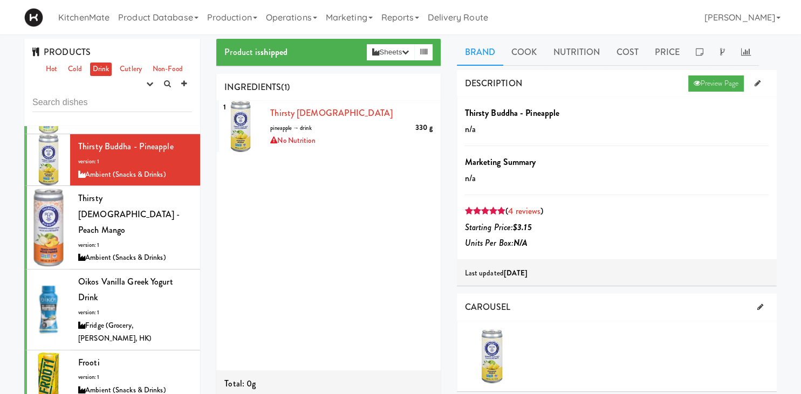
scroll to position [218, 0]
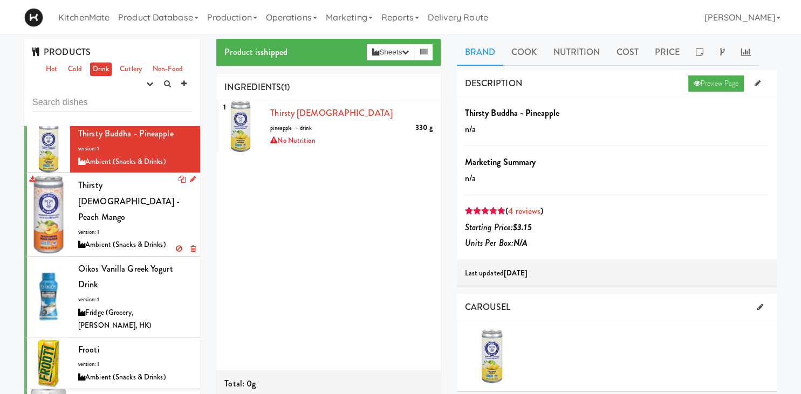
click at [125, 179] on span "Thirsty [DEMOGRAPHIC_DATA] - Peach Mango" at bounding box center [128, 201] width 101 height 44
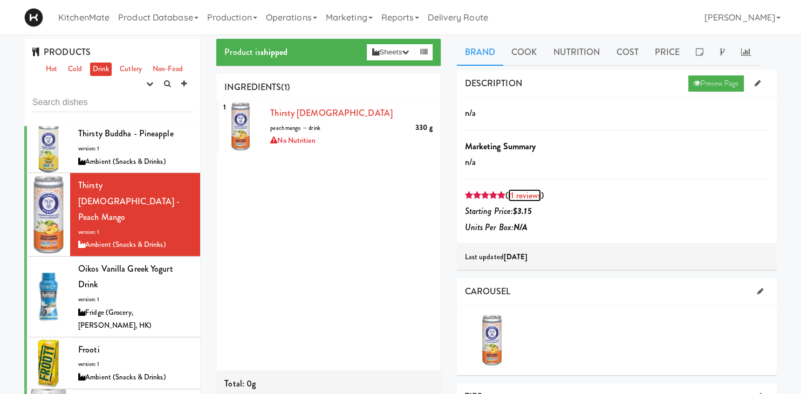
click at [531, 192] on link "11 reviews" at bounding box center [524, 195] width 33 height 12
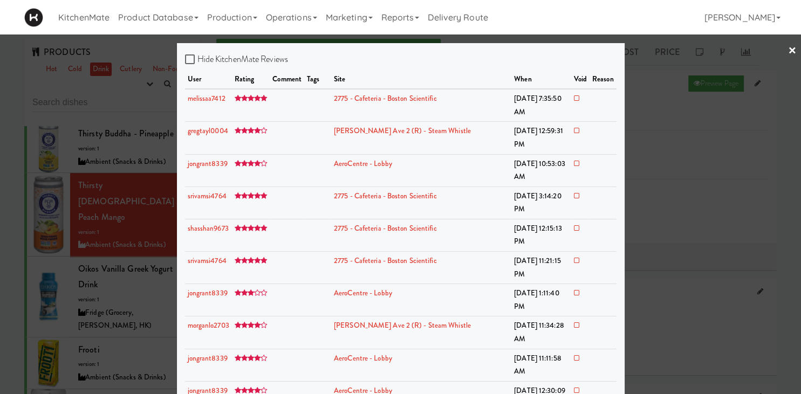
click at [130, 200] on div at bounding box center [400, 197] width 801 height 394
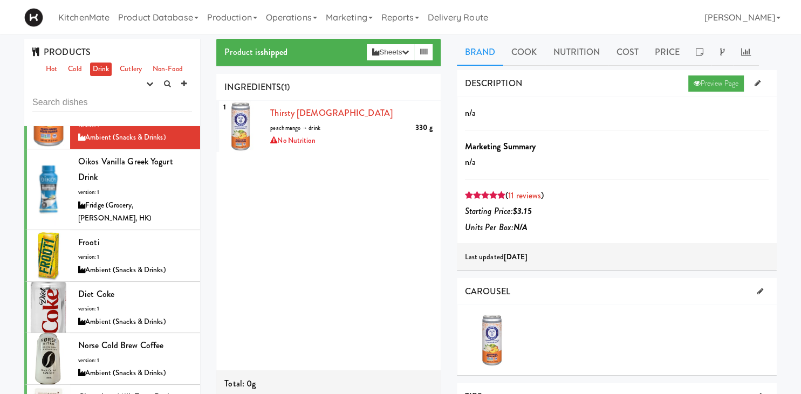
scroll to position [332, 0]
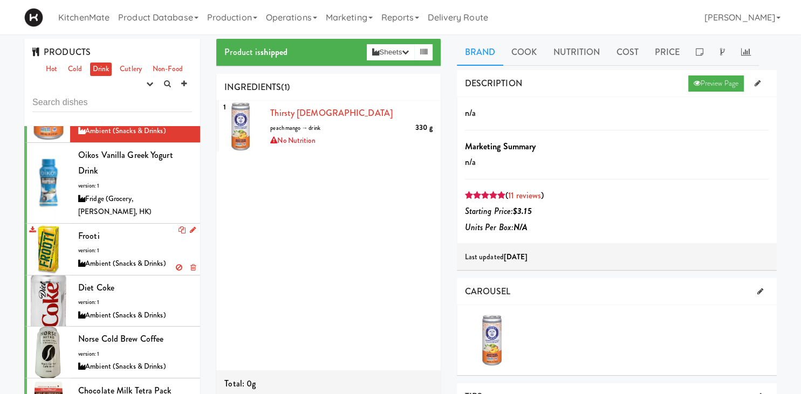
click at [139, 228] on div "Frooti version: 1 Ambient (Snacks & Drinks)" at bounding box center [135, 249] width 114 height 43
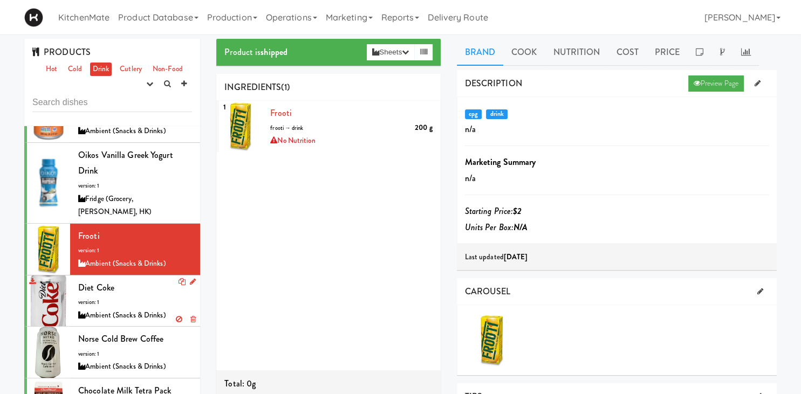
click at [102, 280] on div "Diet Coke version: 1 Ambient (Snacks & Drinks)" at bounding box center [135, 301] width 114 height 43
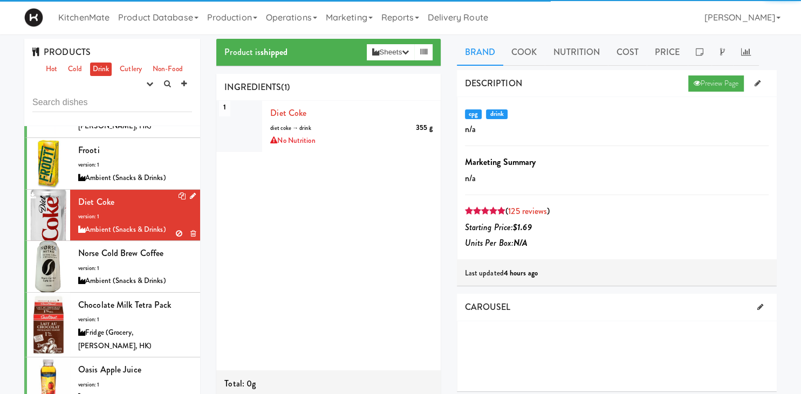
scroll to position [430, 0]
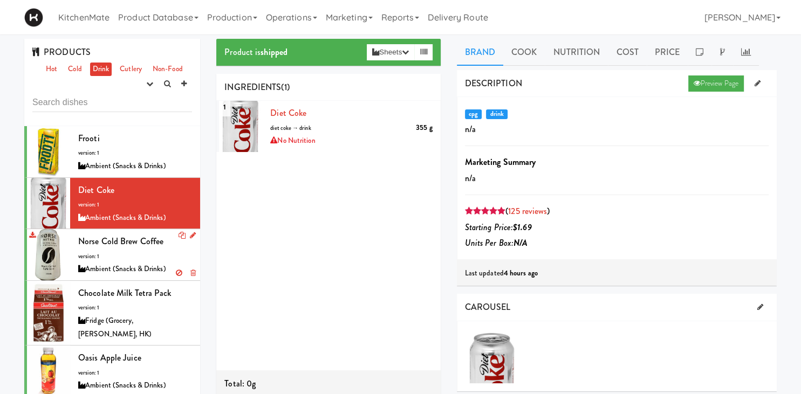
click at [121, 234] on div "Norse Cold Brew Coffee version: 1 Ambient (Snacks & Drinks)" at bounding box center [135, 255] width 114 height 43
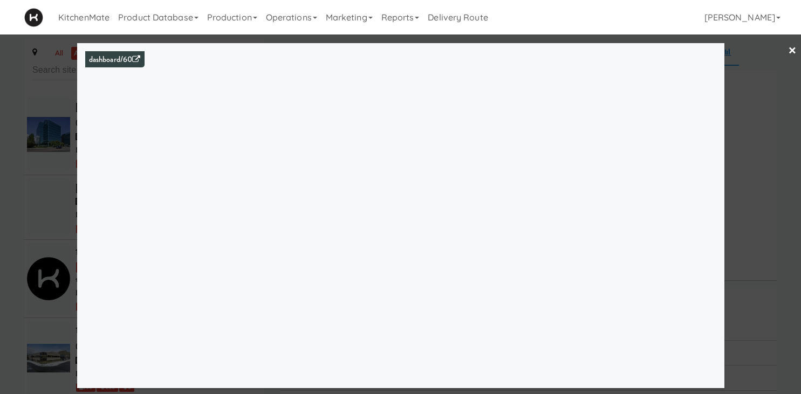
click at [40, 208] on div at bounding box center [400, 197] width 801 height 394
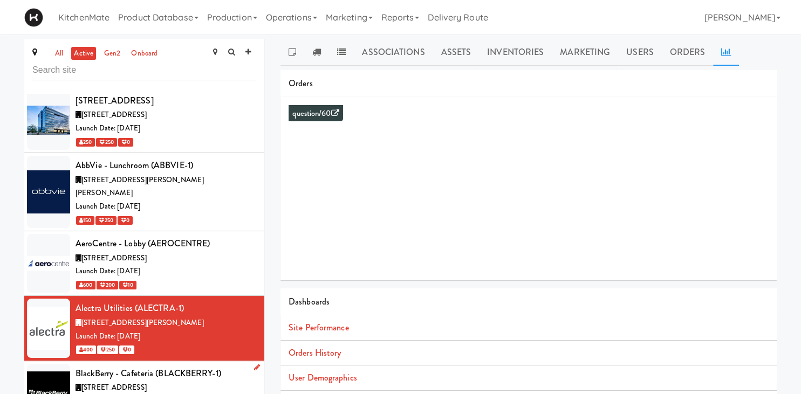
click at [113, 383] on span "[STREET_ADDRESS]" at bounding box center [113, 388] width 65 height 10
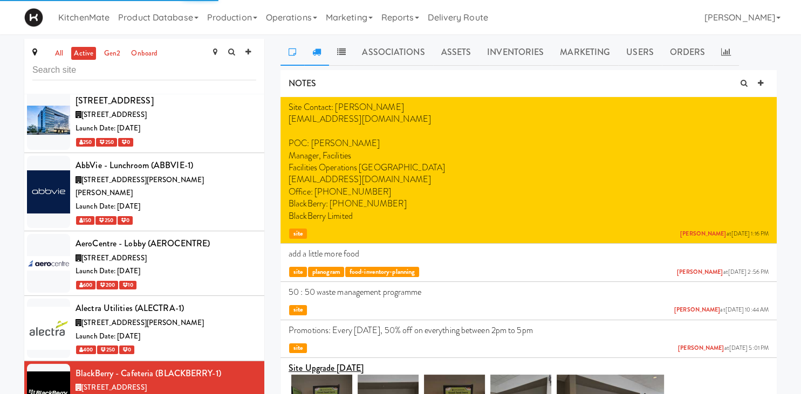
click at [322, 56] on link at bounding box center [316, 52] width 25 height 27
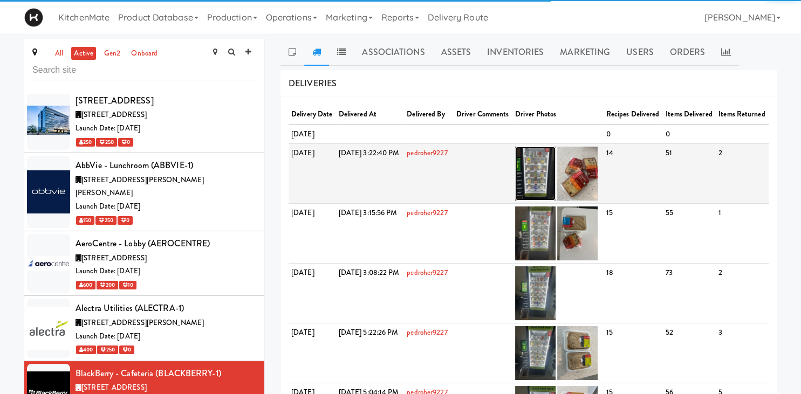
click at [556, 193] on img at bounding box center [535, 174] width 40 height 54
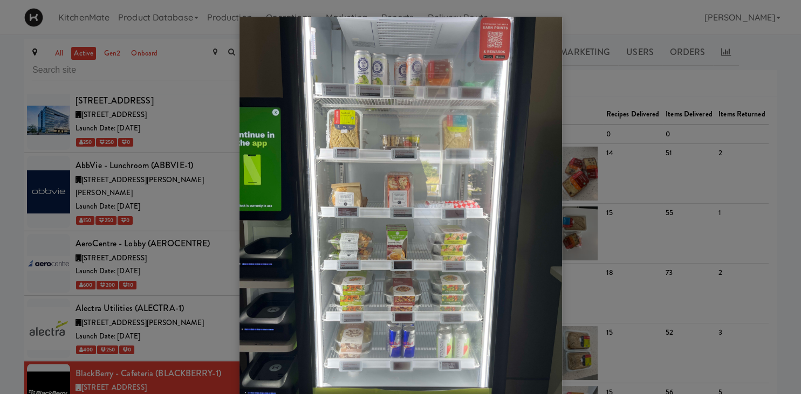
click at [212, 343] on div at bounding box center [400, 197] width 801 height 394
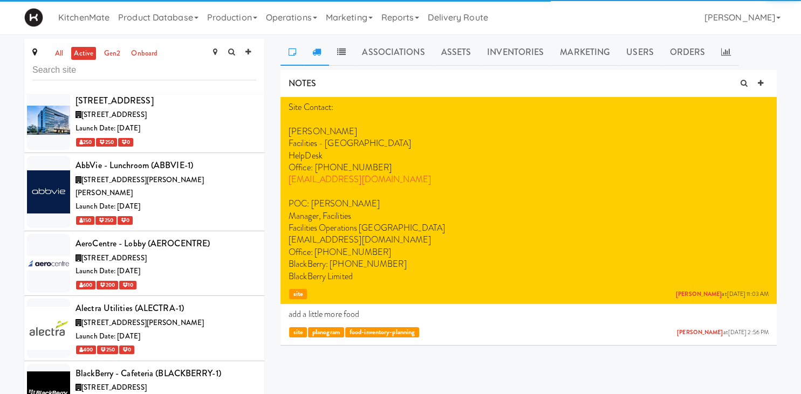
click at [316, 58] on link at bounding box center [316, 52] width 25 height 27
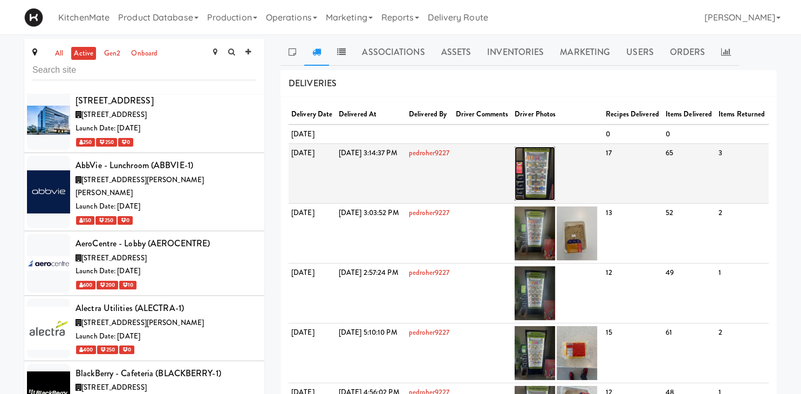
click at [555, 191] on img at bounding box center [535, 174] width 40 height 54
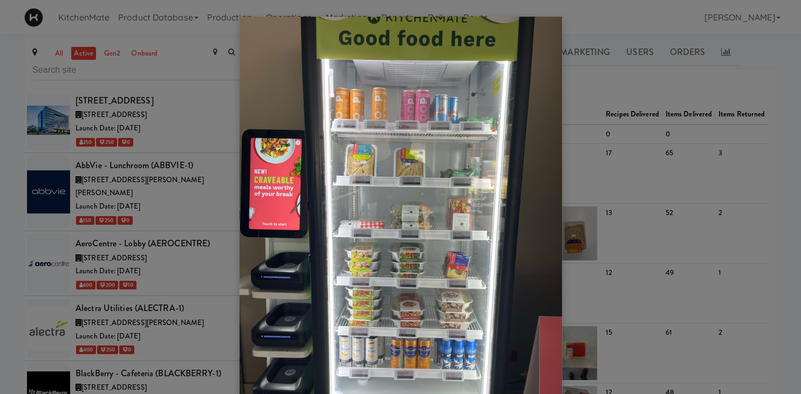
click at [174, 265] on div at bounding box center [400, 197] width 801 height 394
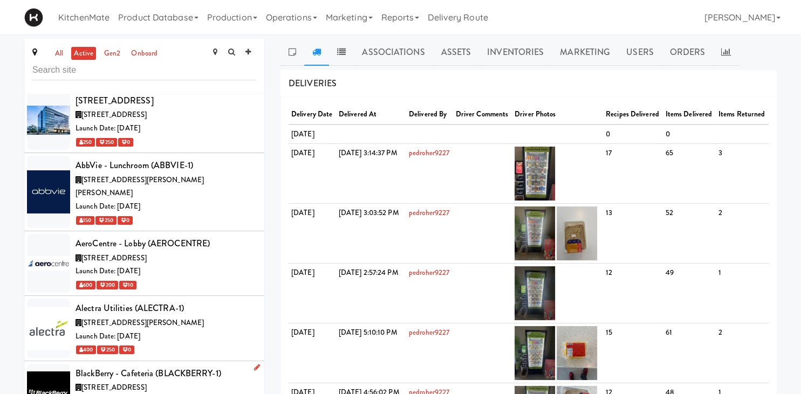
click at [184, 382] on div "[STREET_ADDRESS]" at bounding box center [166, 388] width 181 height 13
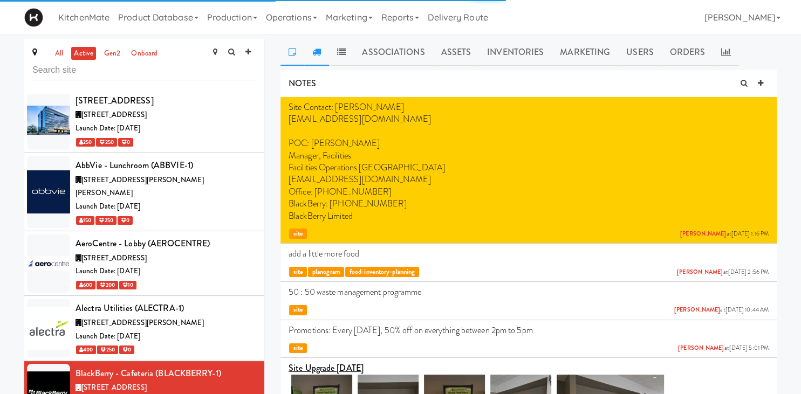
click at [318, 57] on link at bounding box center [316, 52] width 25 height 27
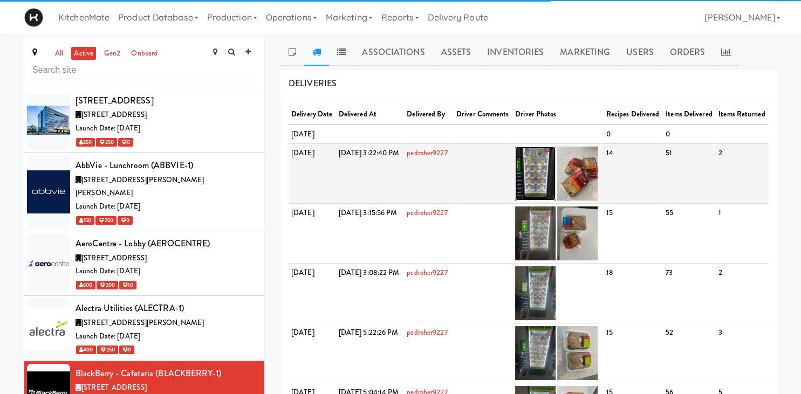
click at [556, 189] on img at bounding box center [535, 174] width 40 height 54
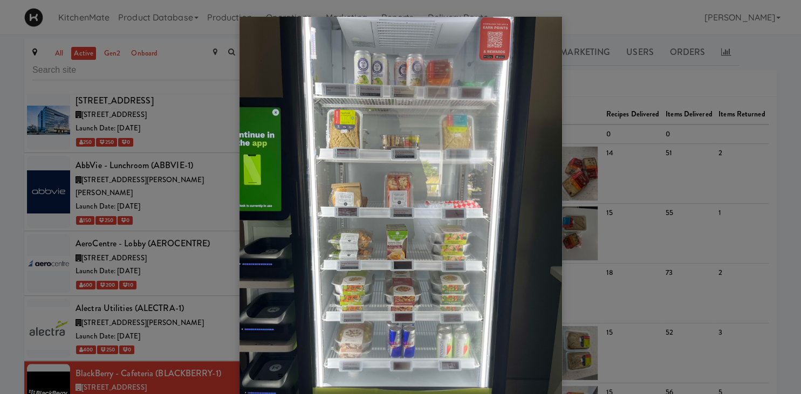
click at [562, 189] on div at bounding box center [400, 197] width 801 height 394
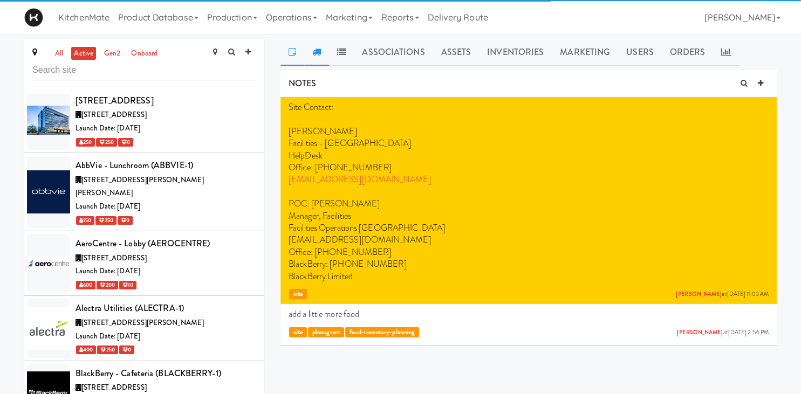
click at [322, 52] on link at bounding box center [316, 52] width 25 height 27
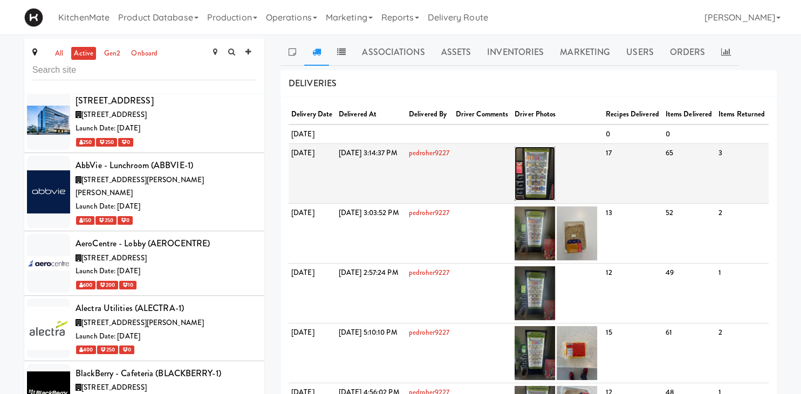
click at [555, 189] on img at bounding box center [535, 174] width 40 height 54
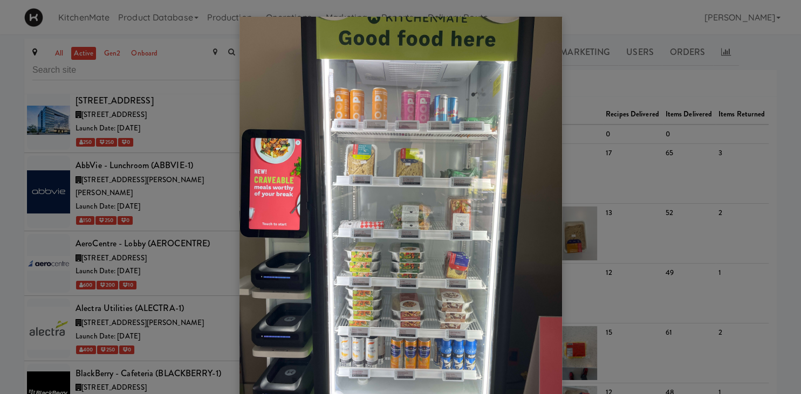
click at [616, 154] on div at bounding box center [400, 197] width 801 height 394
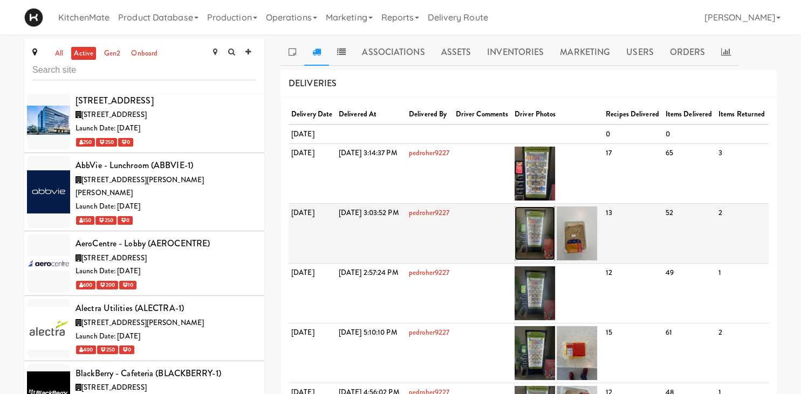
click at [551, 246] on img at bounding box center [535, 234] width 40 height 54
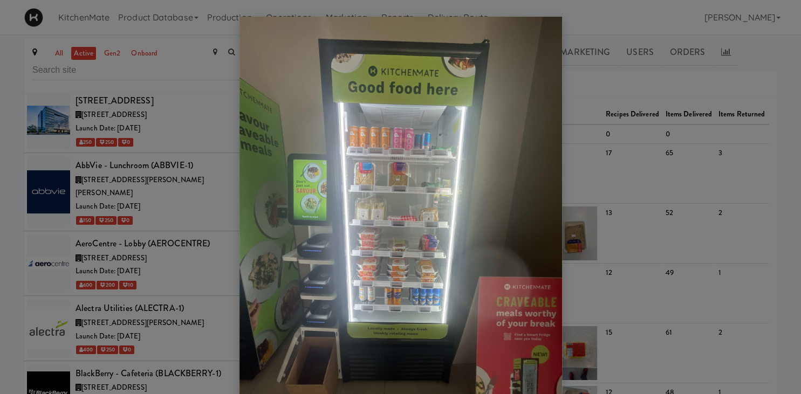
click at [636, 229] on div at bounding box center [400, 197] width 801 height 394
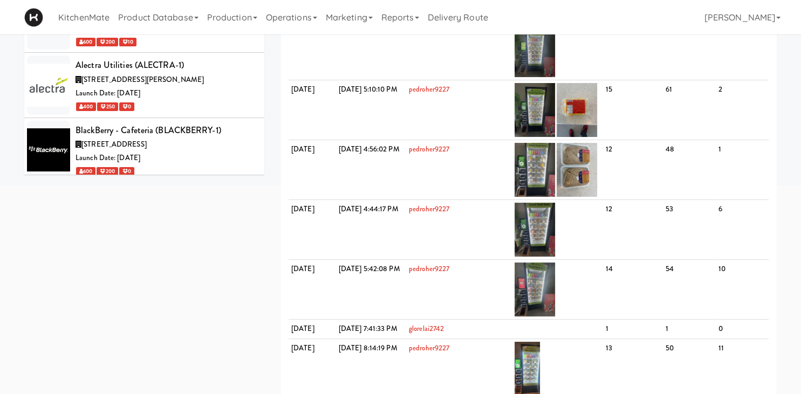
scroll to position [248, 0]
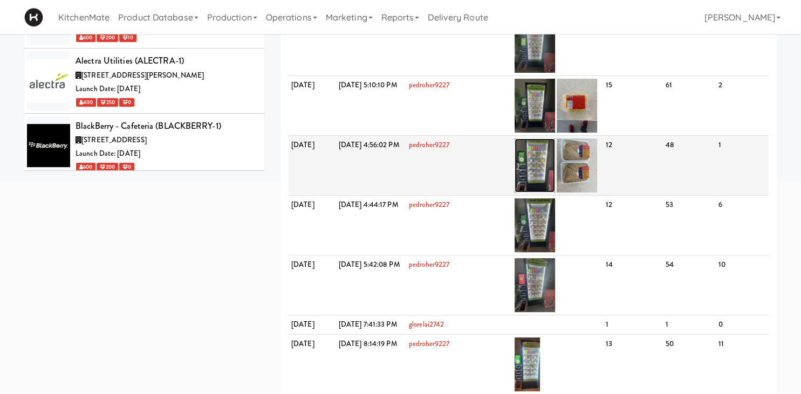
click at [555, 183] on img at bounding box center [535, 166] width 40 height 54
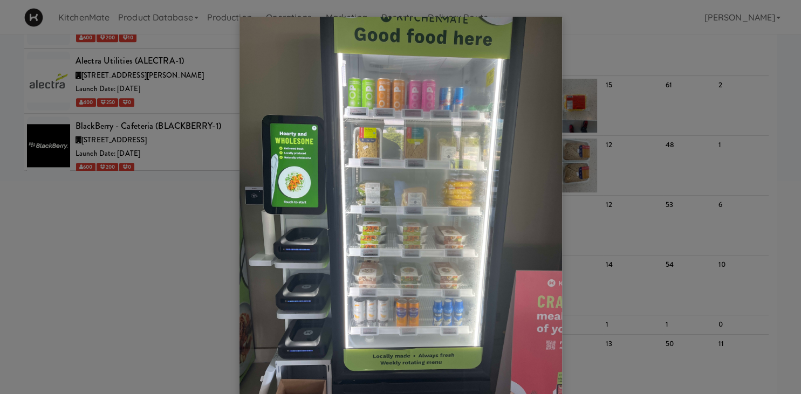
click at [640, 159] on div at bounding box center [400, 197] width 801 height 394
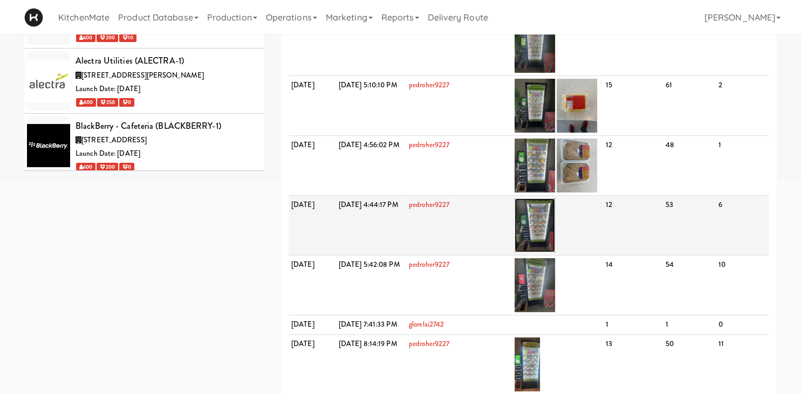
click at [555, 249] on img at bounding box center [535, 226] width 40 height 54
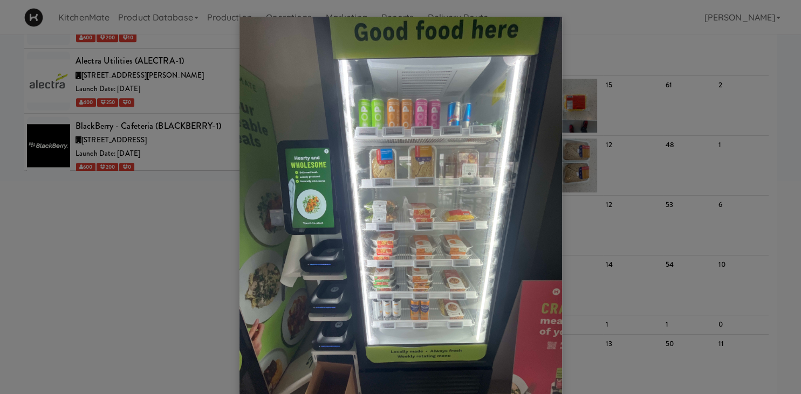
click at [617, 152] on div at bounding box center [400, 197] width 801 height 394
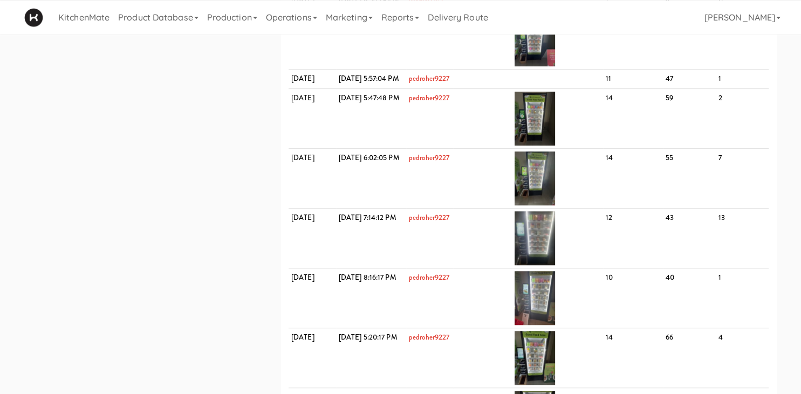
scroll to position [668, 0]
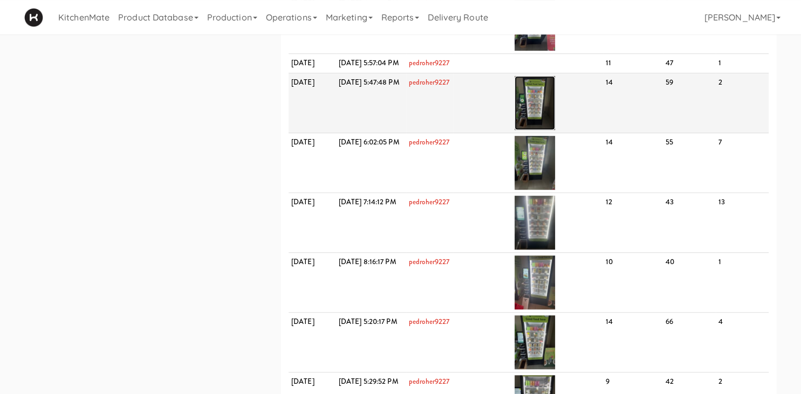
click at [555, 130] on img at bounding box center [535, 103] width 40 height 54
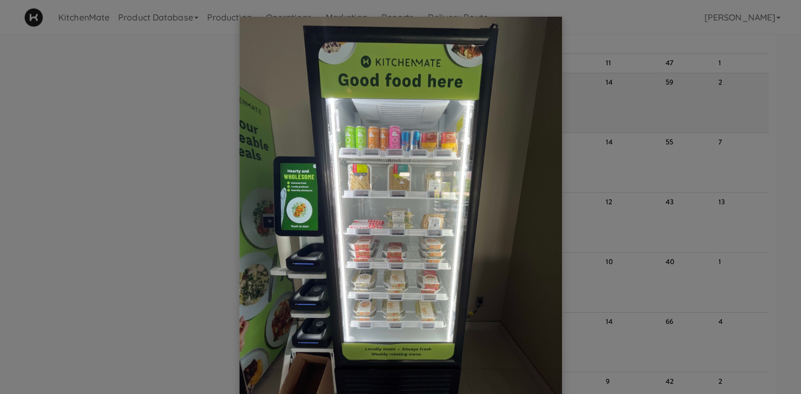
click at [560, 167] on img at bounding box center [401, 232] width 323 height 430
click at [629, 180] on div at bounding box center [400, 197] width 801 height 394
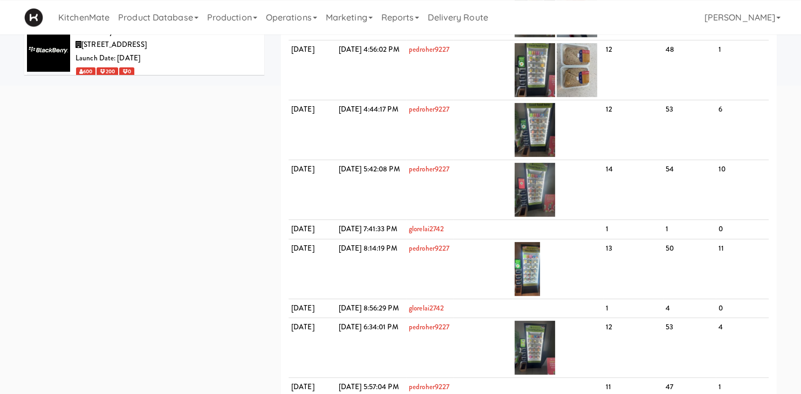
scroll to position [0, 0]
